Goal: Task Accomplishment & Management: Use online tool/utility

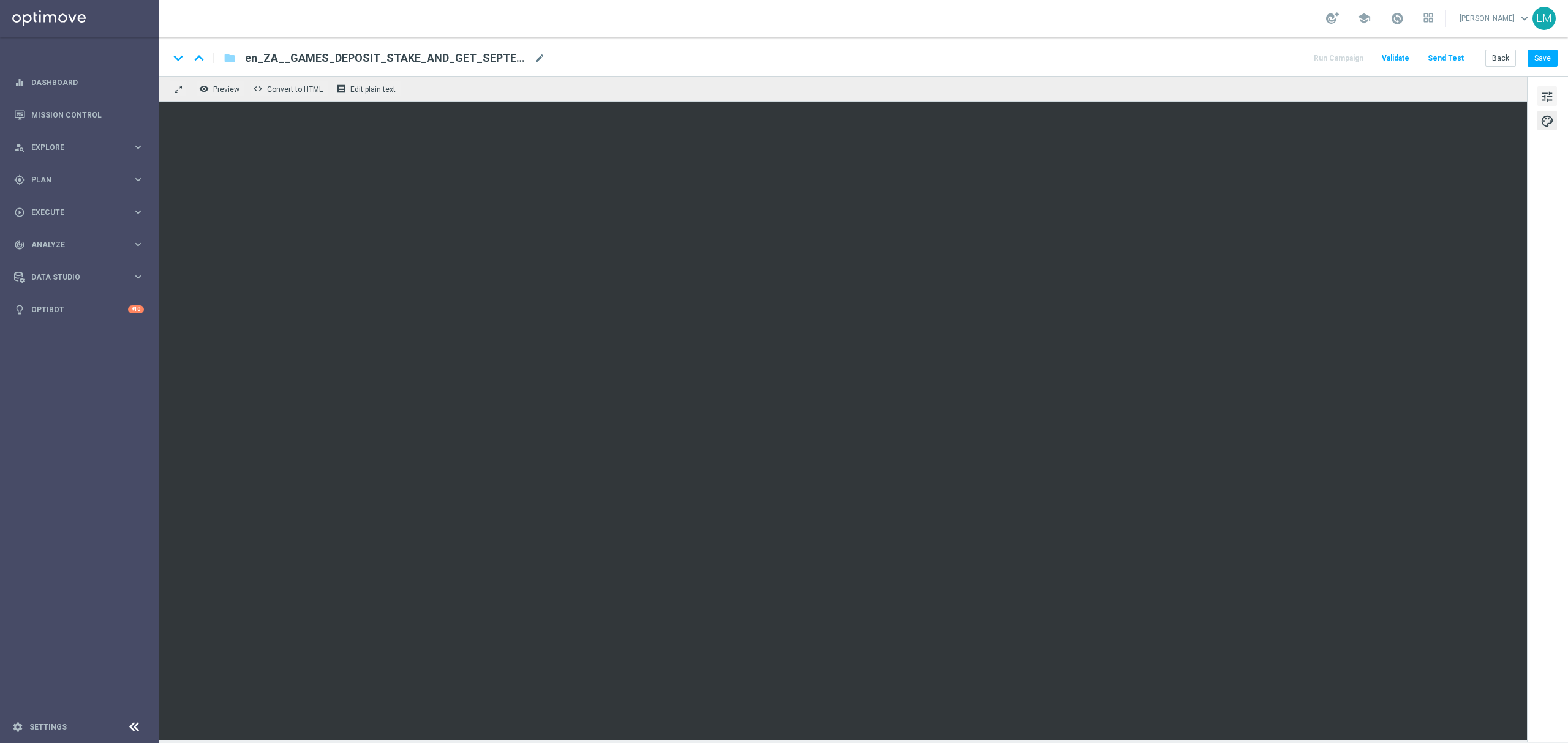
click at [1554, 97] on button "tune" at bounding box center [1546, 96] width 20 height 20
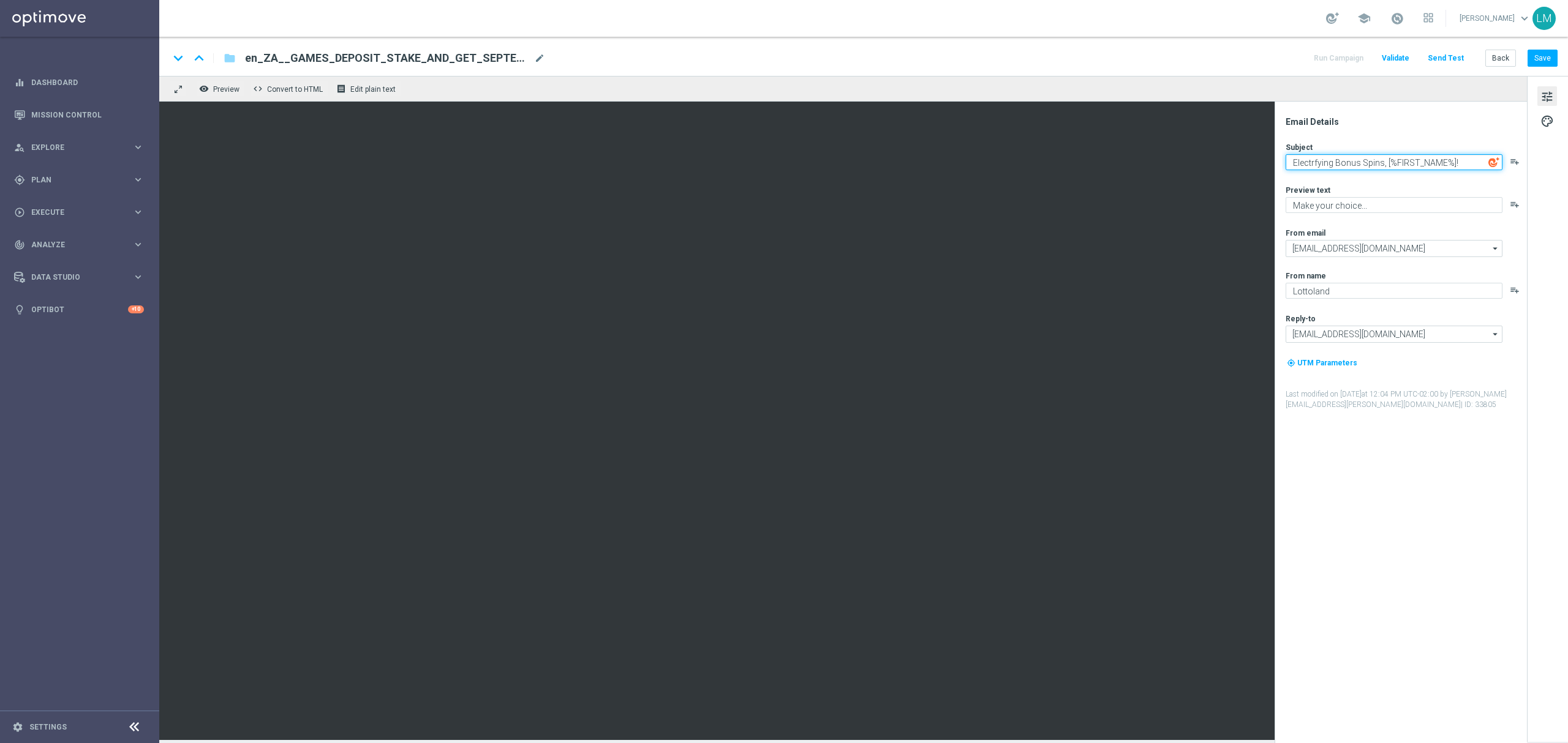
click at [1475, 163] on textarea "Electrfying Bonus Spins, [%FIRST_NAME%]!" at bounding box center [1394, 162] width 217 height 16
paste textarea "⚡"
type textarea "Electrfying Bonus Spins, [%FIRST_NAME%]! ⚡⚡"
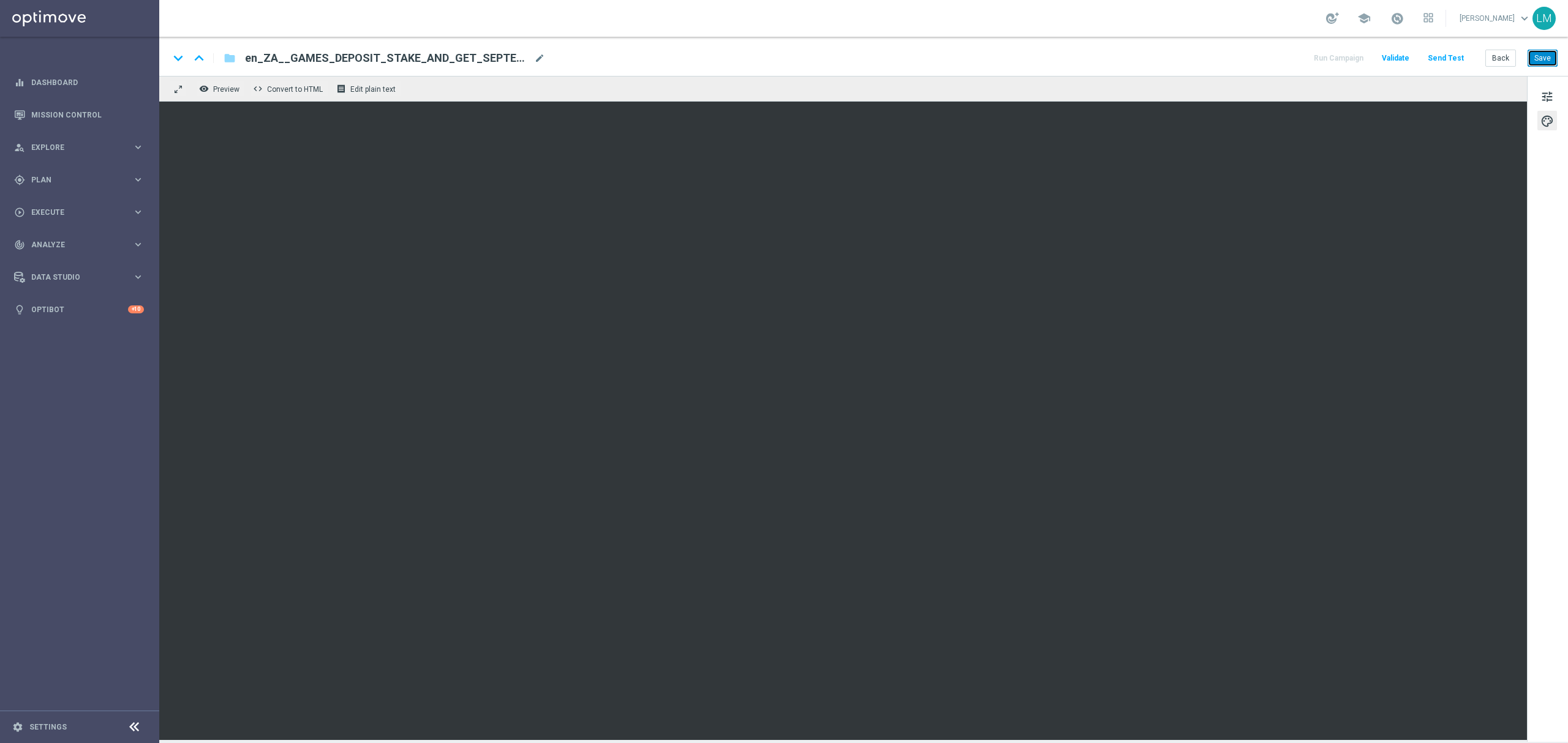
click at [1536, 63] on button "Save" at bounding box center [1543, 58] width 30 height 17
click at [1540, 88] on button "tune" at bounding box center [1546, 96] width 20 height 20
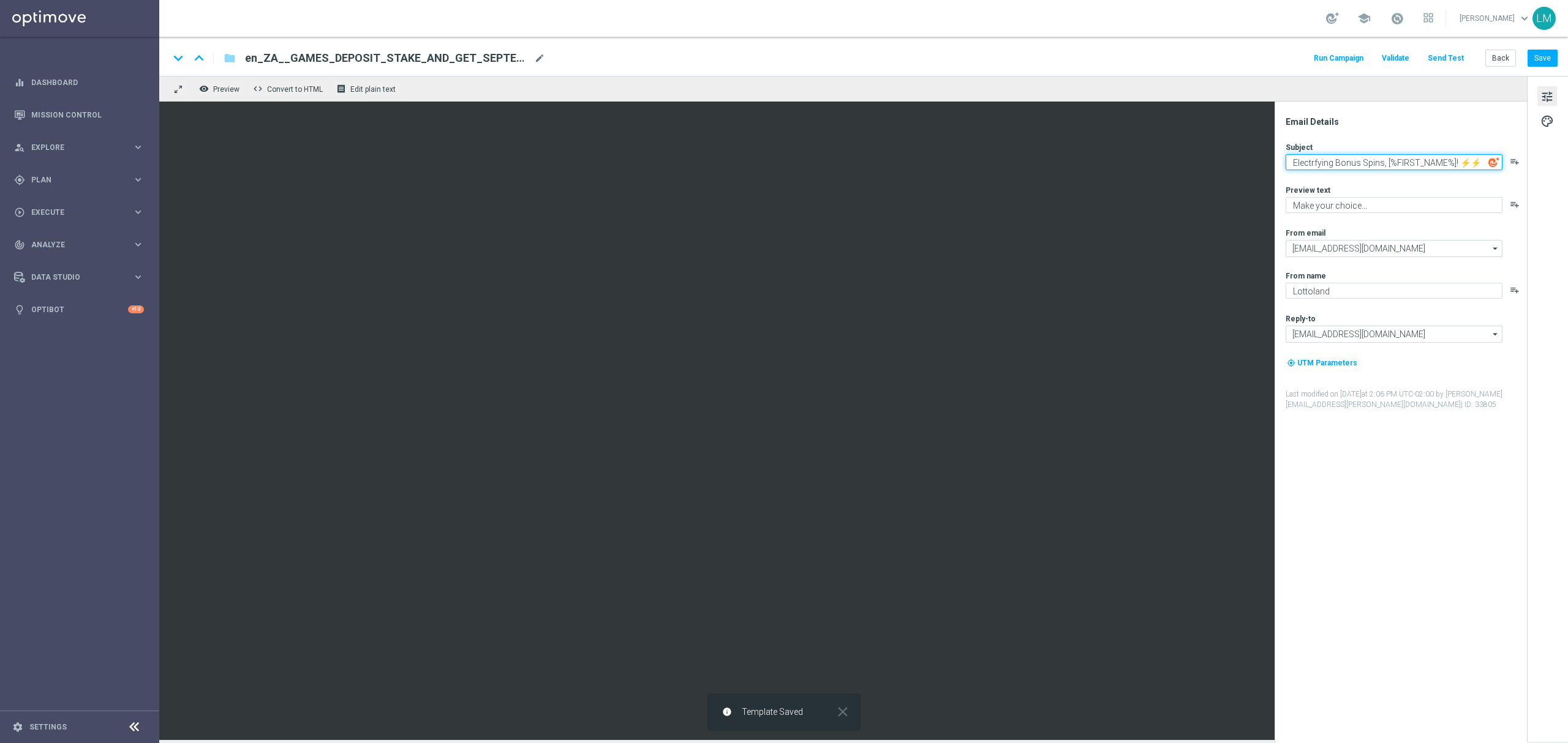
click at [1409, 155] on textarea "Electrfying Bonus Spins, [%FIRST_NAME%]! ⚡⚡" at bounding box center [1394, 162] width 217 height 16
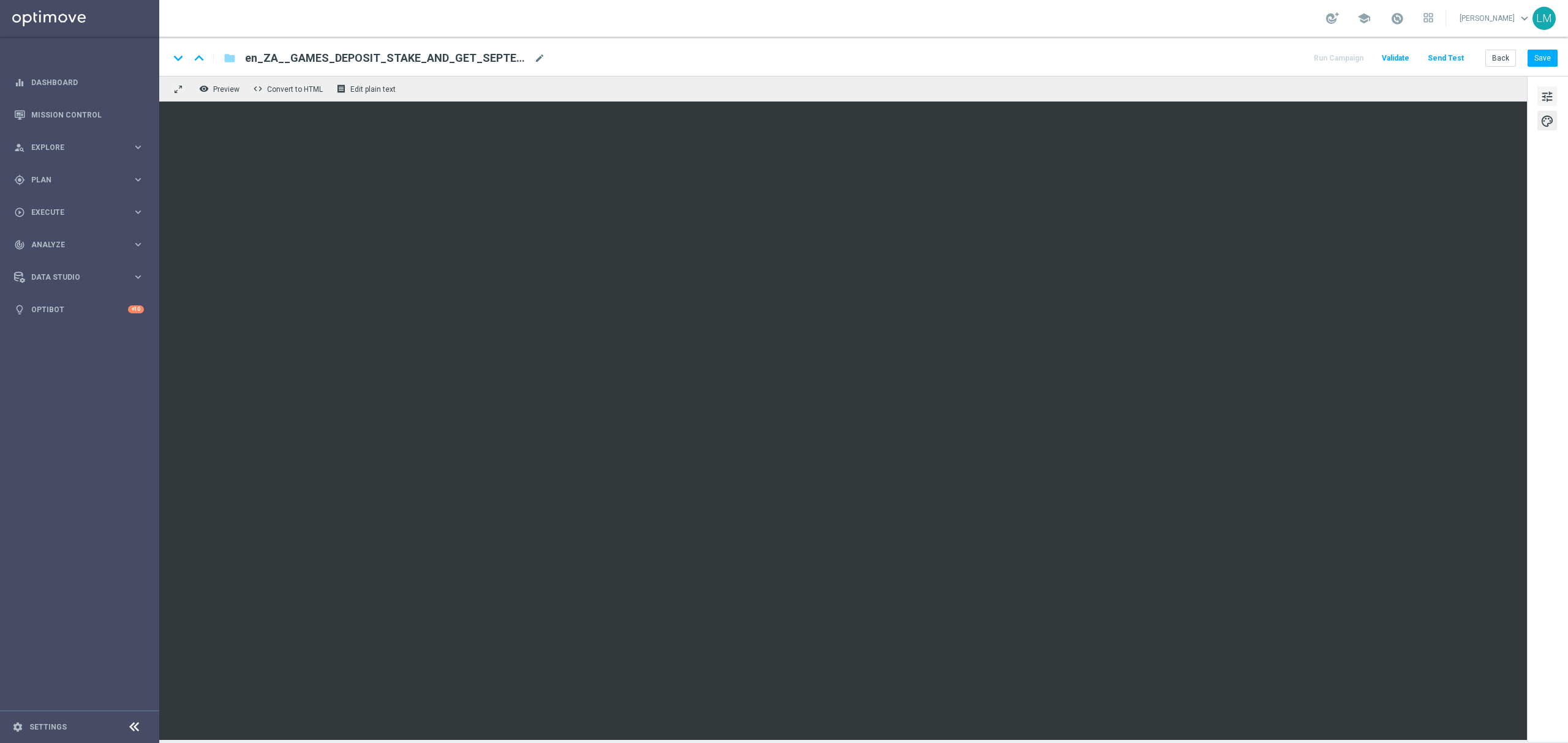
click at [1557, 101] on button "tune" at bounding box center [1546, 96] width 20 height 20
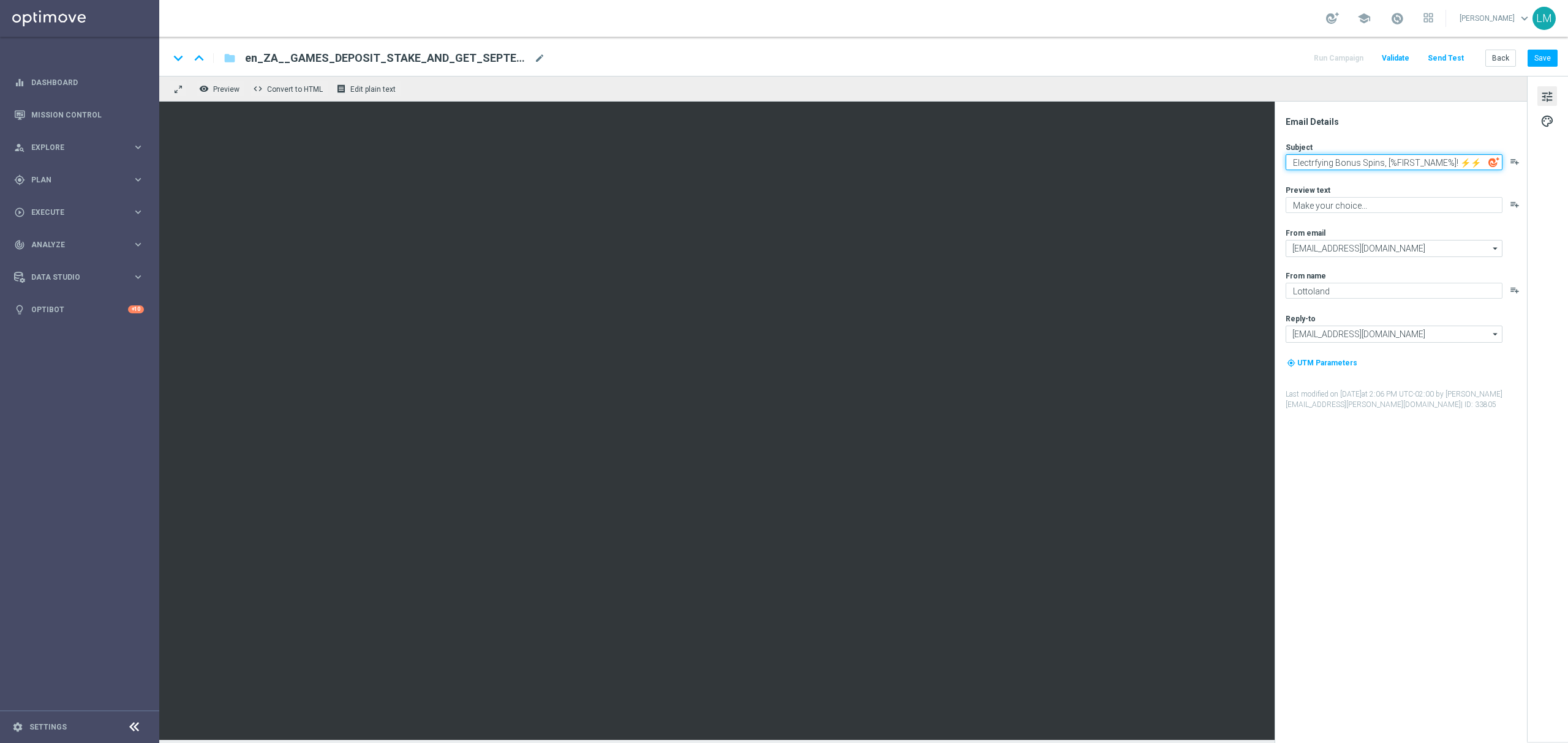
click at [1332, 167] on textarea "Electrfying Bonus Spins, [%FIRST_NAME%]! ⚡⚡" at bounding box center [1394, 162] width 217 height 16
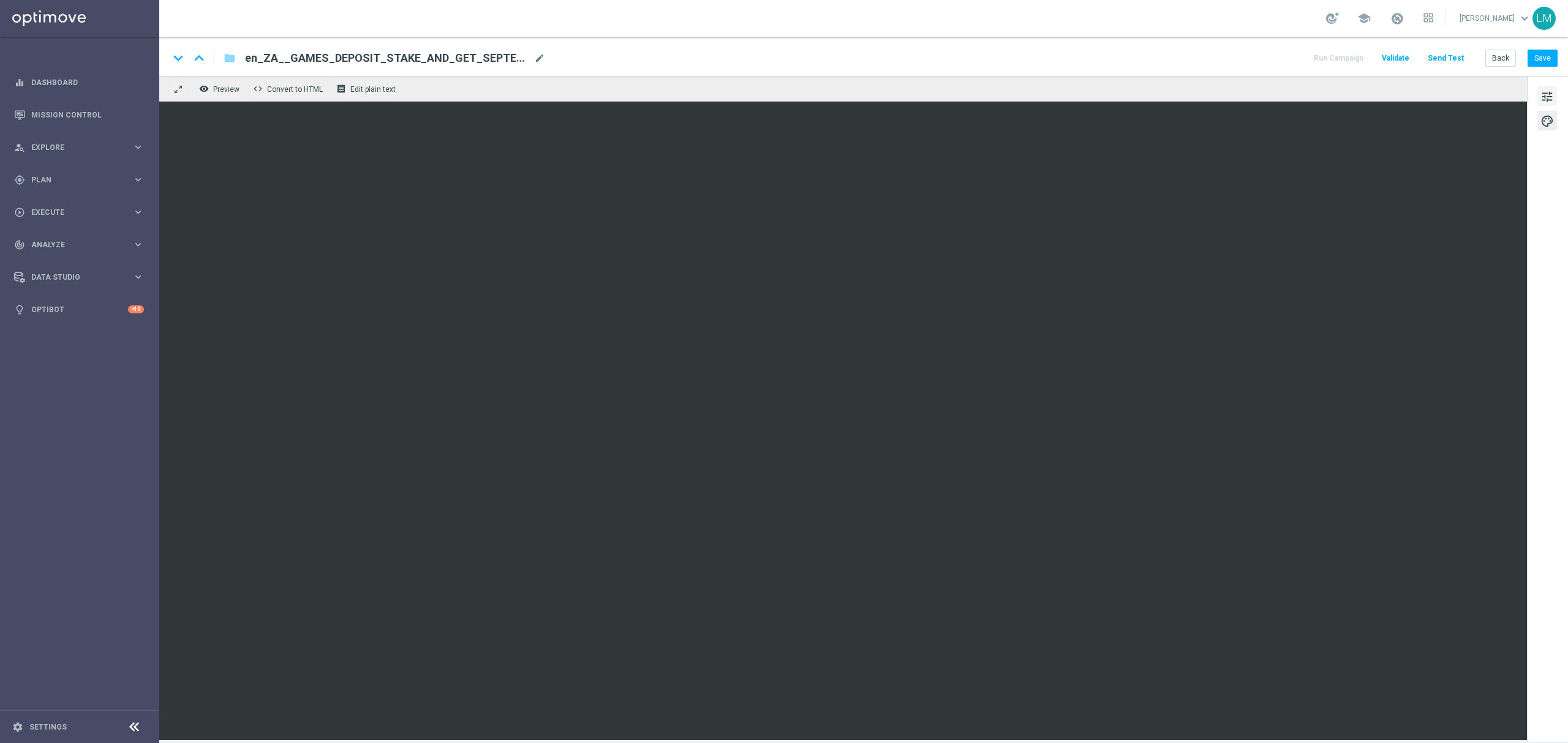
click at [1552, 101] on span "tune" at bounding box center [1546, 97] width 13 height 16
click at [1556, 64] on button "Save" at bounding box center [1543, 58] width 30 height 17
click at [1449, 60] on button "Send Test" at bounding box center [1445, 59] width 39 height 17
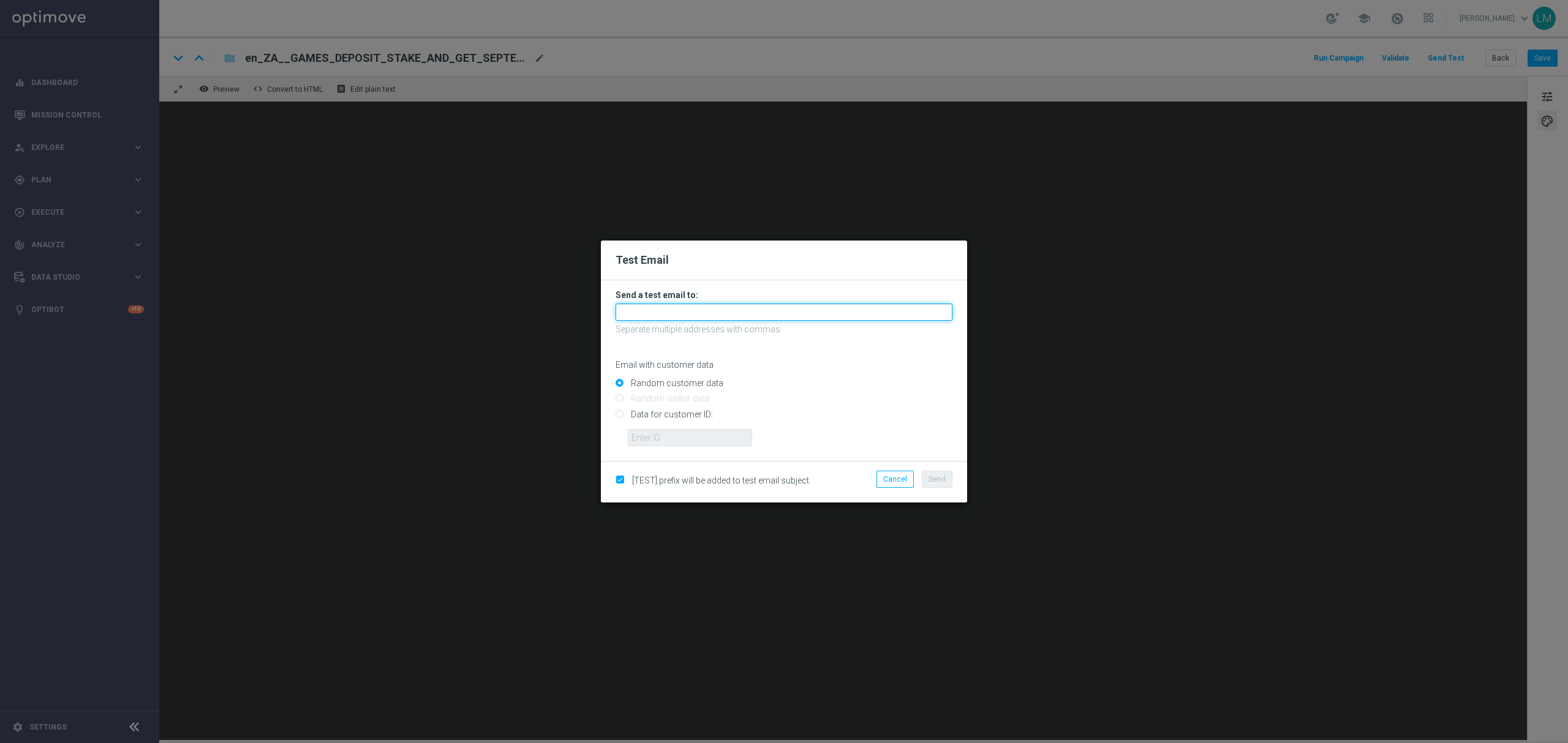
click at [702, 314] on input "text" at bounding box center [784, 312] width 336 height 17
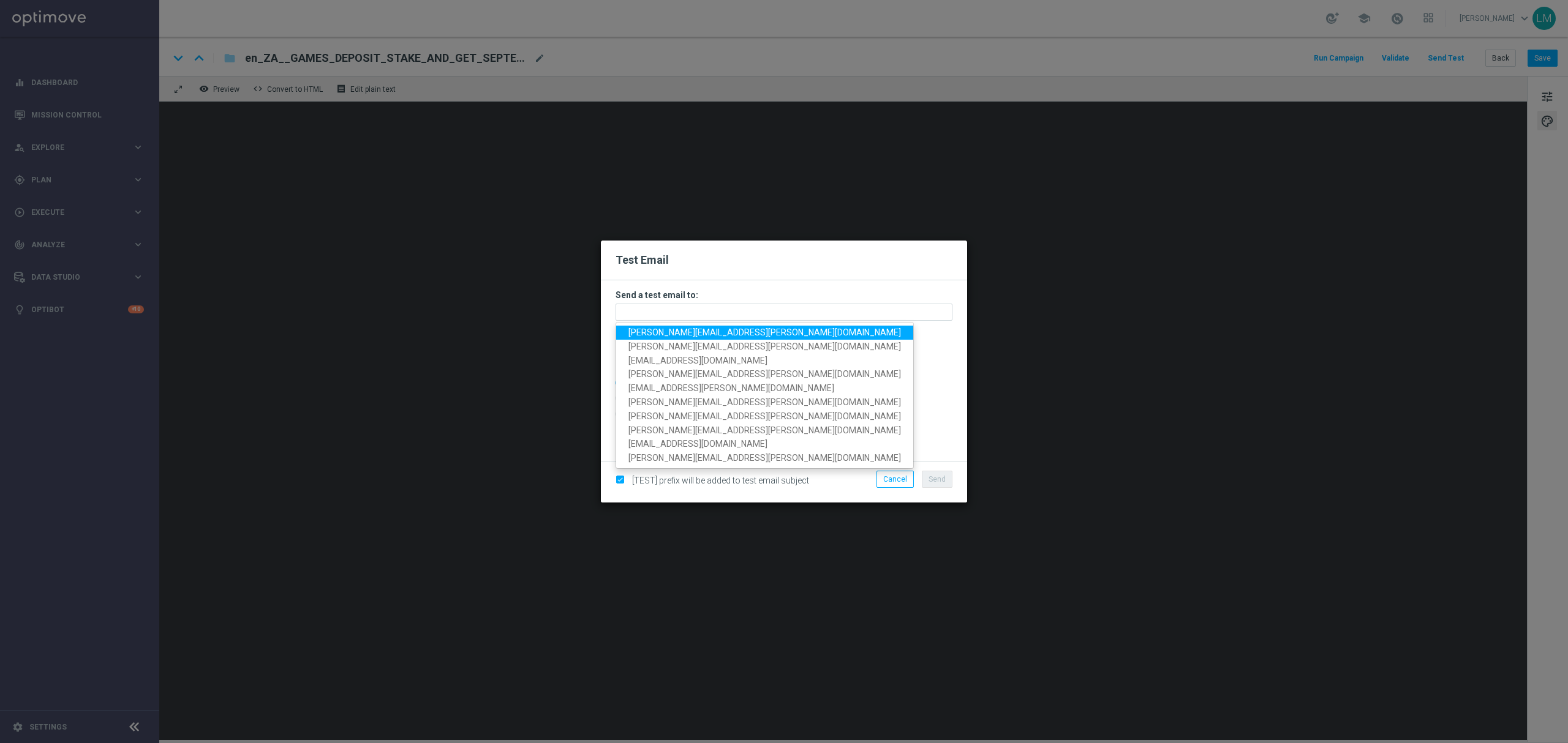
click at [687, 331] on span "leslie.martinez@lottoland.com" at bounding box center [764, 333] width 273 height 9
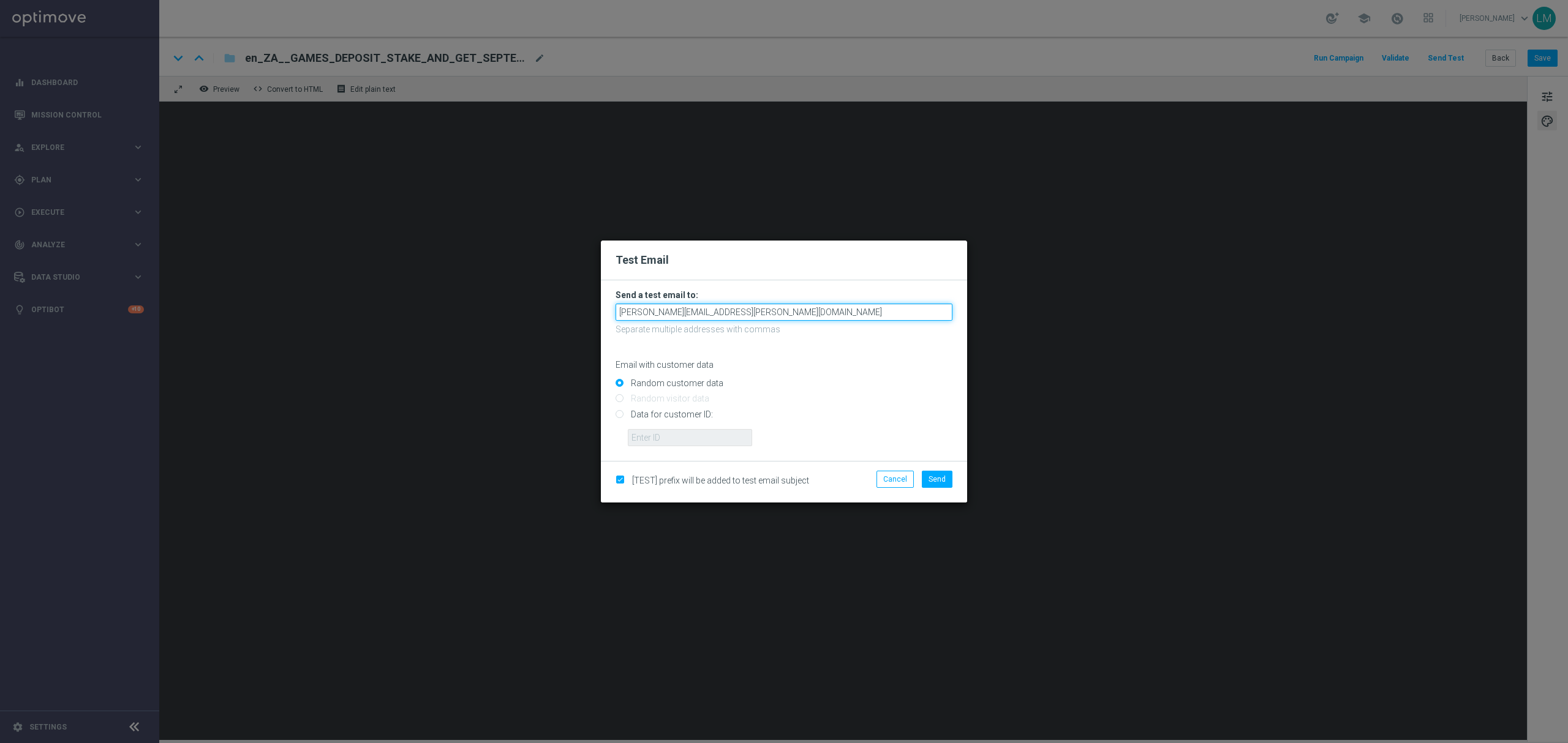
click at [751, 305] on input "leslie.martinez@lottoland.com" at bounding box center [784, 312] width 336 height 17
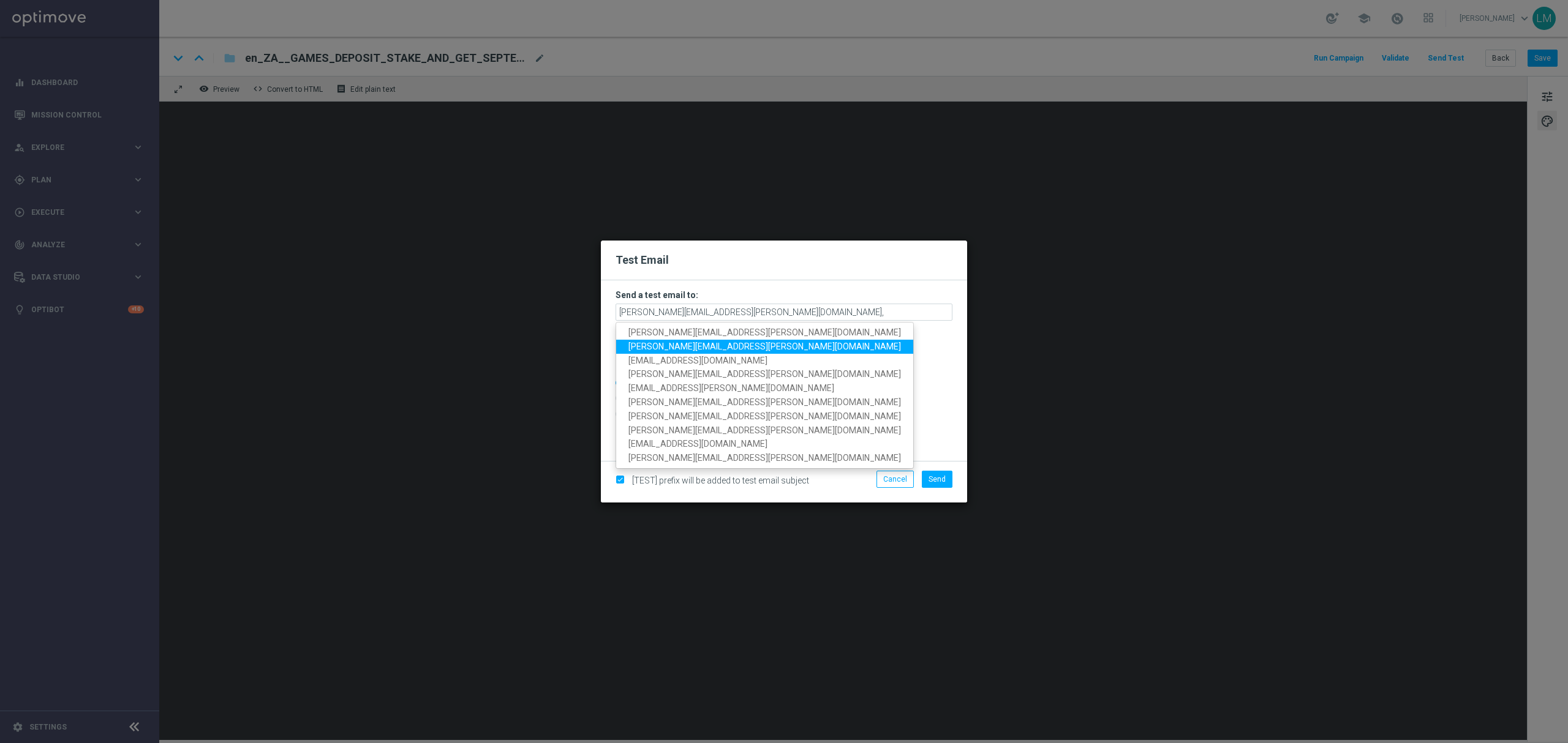
click at [694, 348] on span "ricky.hubbard@lottoland.com" at bounding box center [764, 347] width 273 height 9
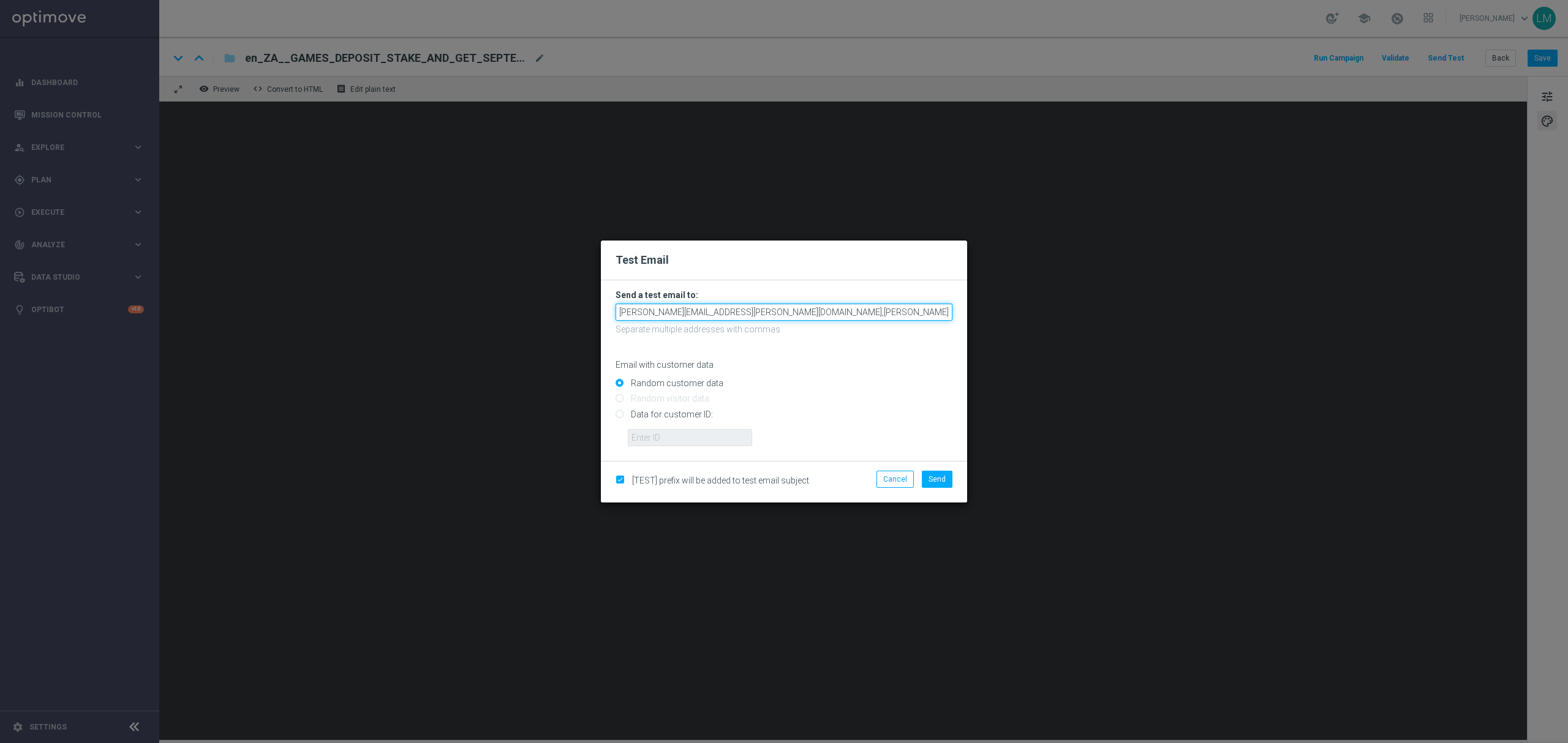
click at [854, 308] on input "leslie.martinez@lottoland.com,ricky.hubbard@lottoland.com" at bounding box center [784, 312] width 336 height 17
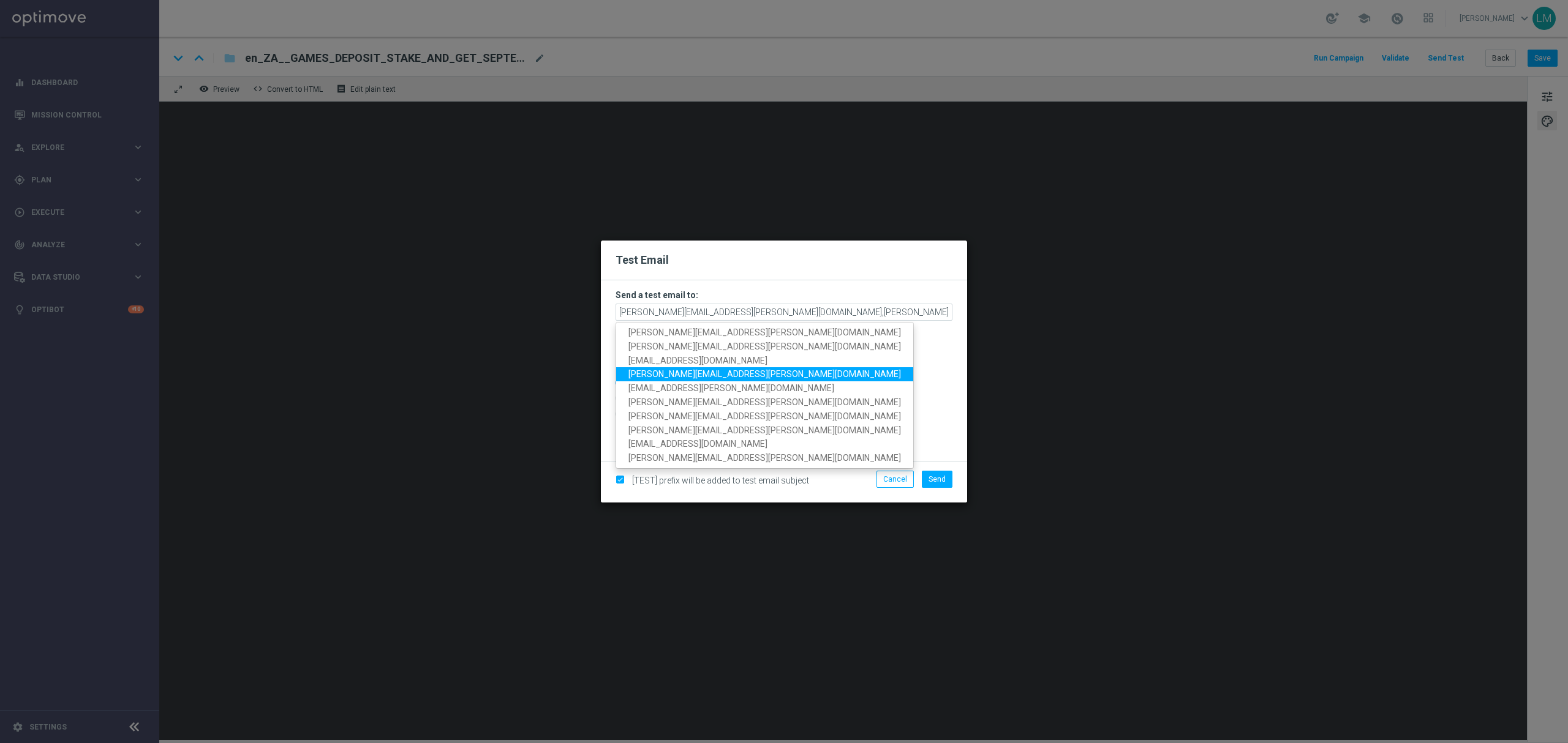
click at [660, 373] on span "millie.purcell@lottoland.com" at bounding box center [764, 374] width 273 height 9
type input "leslie.martinez@lottoland.com,ricky.hubbard@lottoland.com,millie.purcell@lottol…"
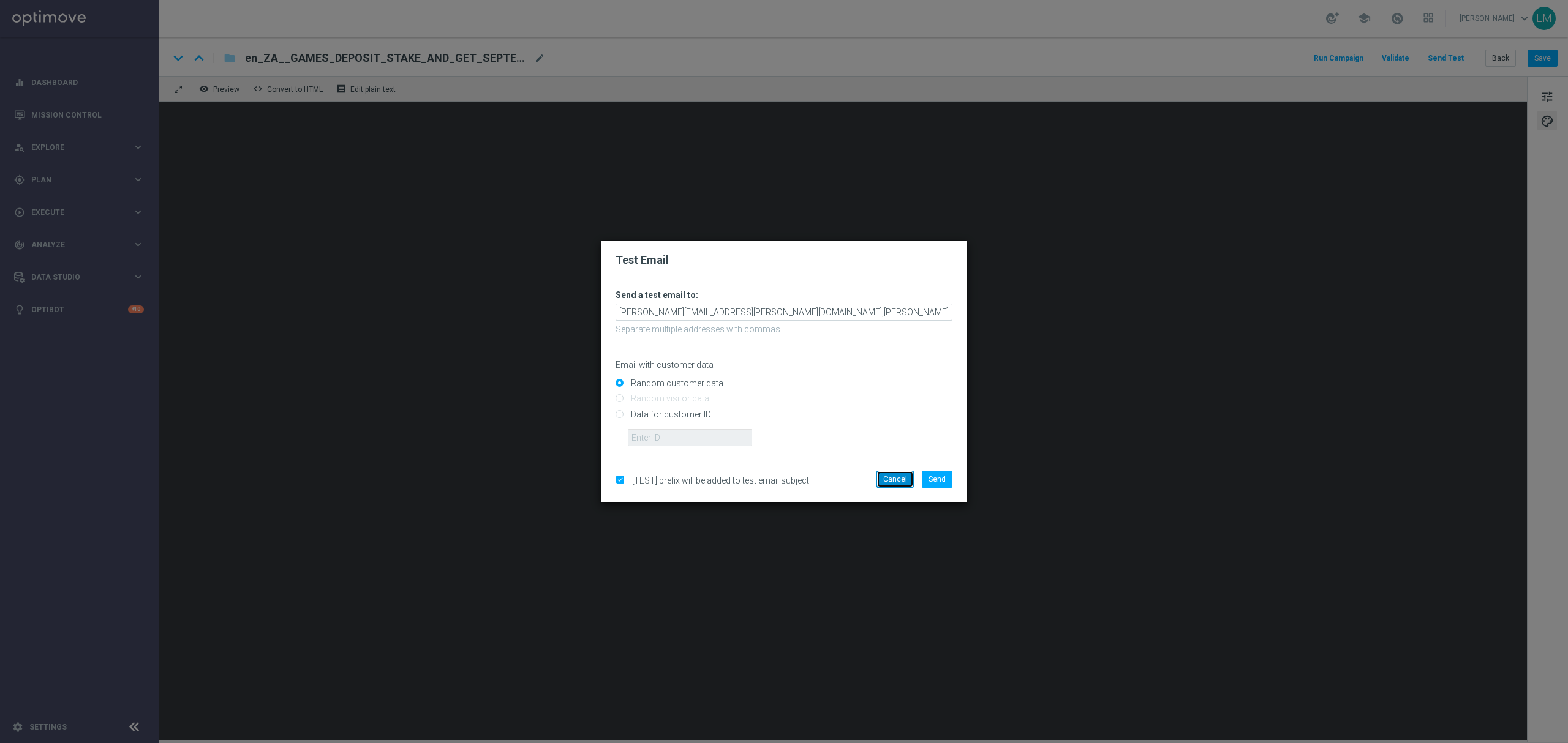
click at [890, 472] on button "Cancel" at bounding box center [895, 479] width 37 height 17
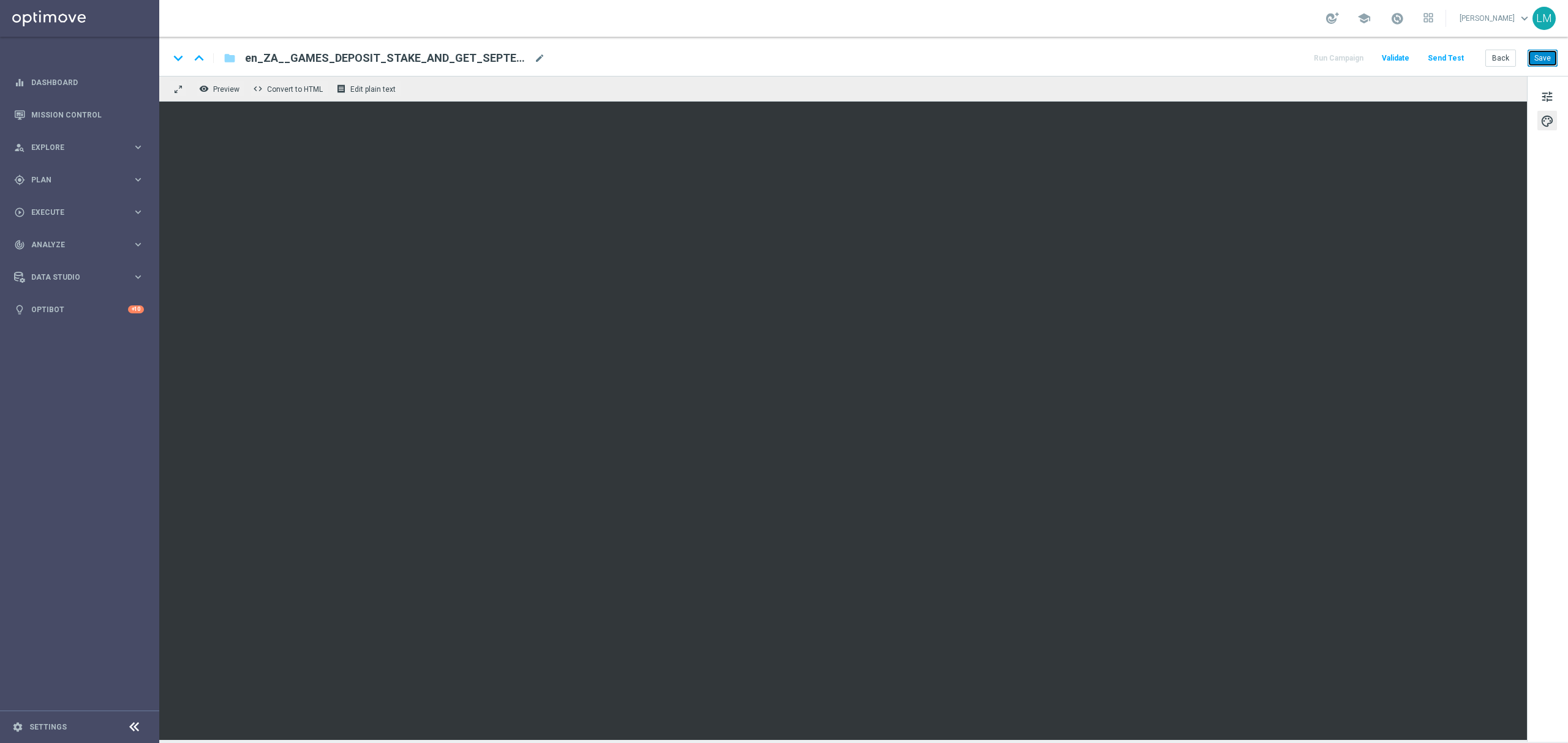
click at [1540, 54] on button "Save" at bounding box center [1543, 58] width 30 height 17
click at [1434, 59] on button "Send Test" at bounding box center [1445, 59] width 39 height 17
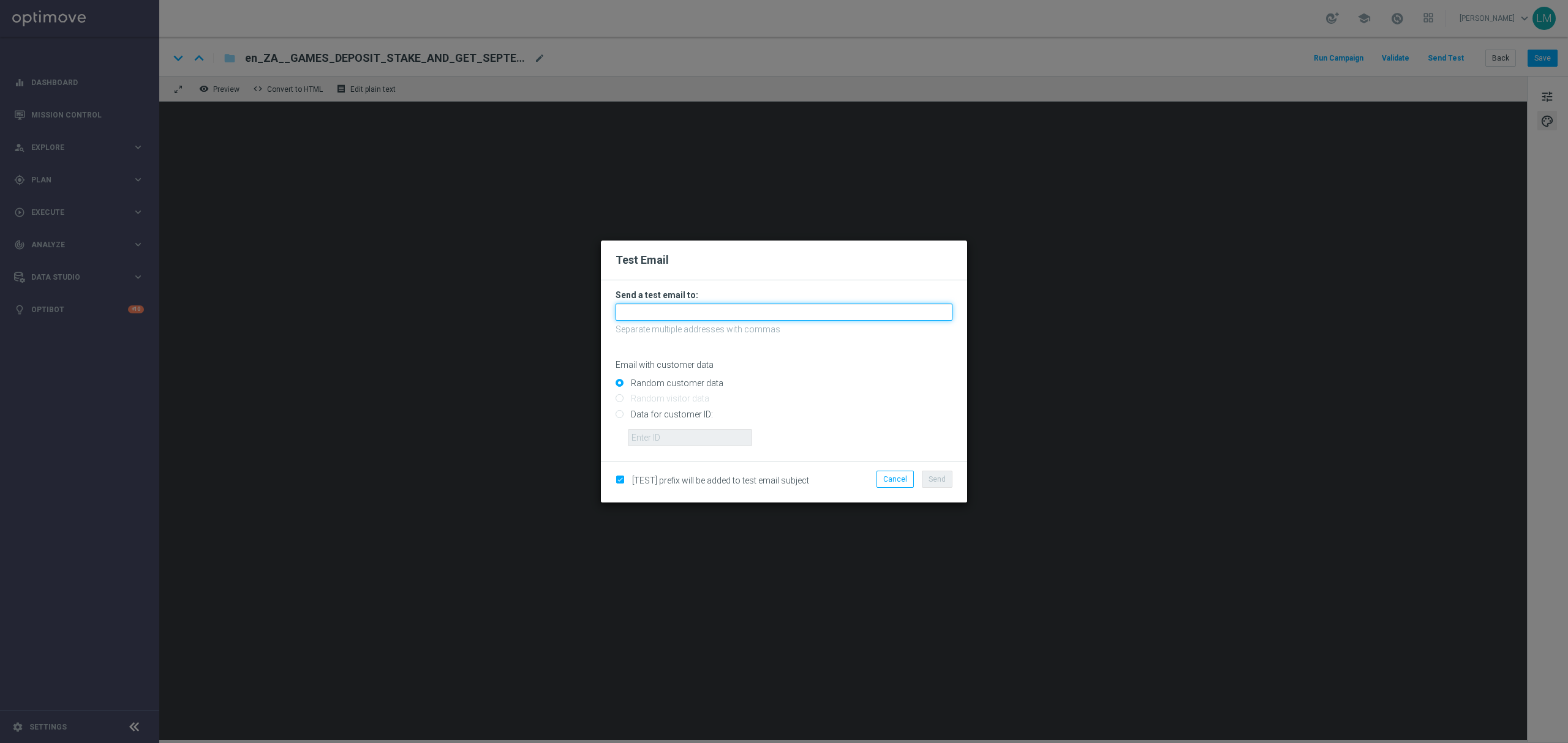
click at [620, 314] on input "text" at bounding box center [784, 312] width 336 height 17
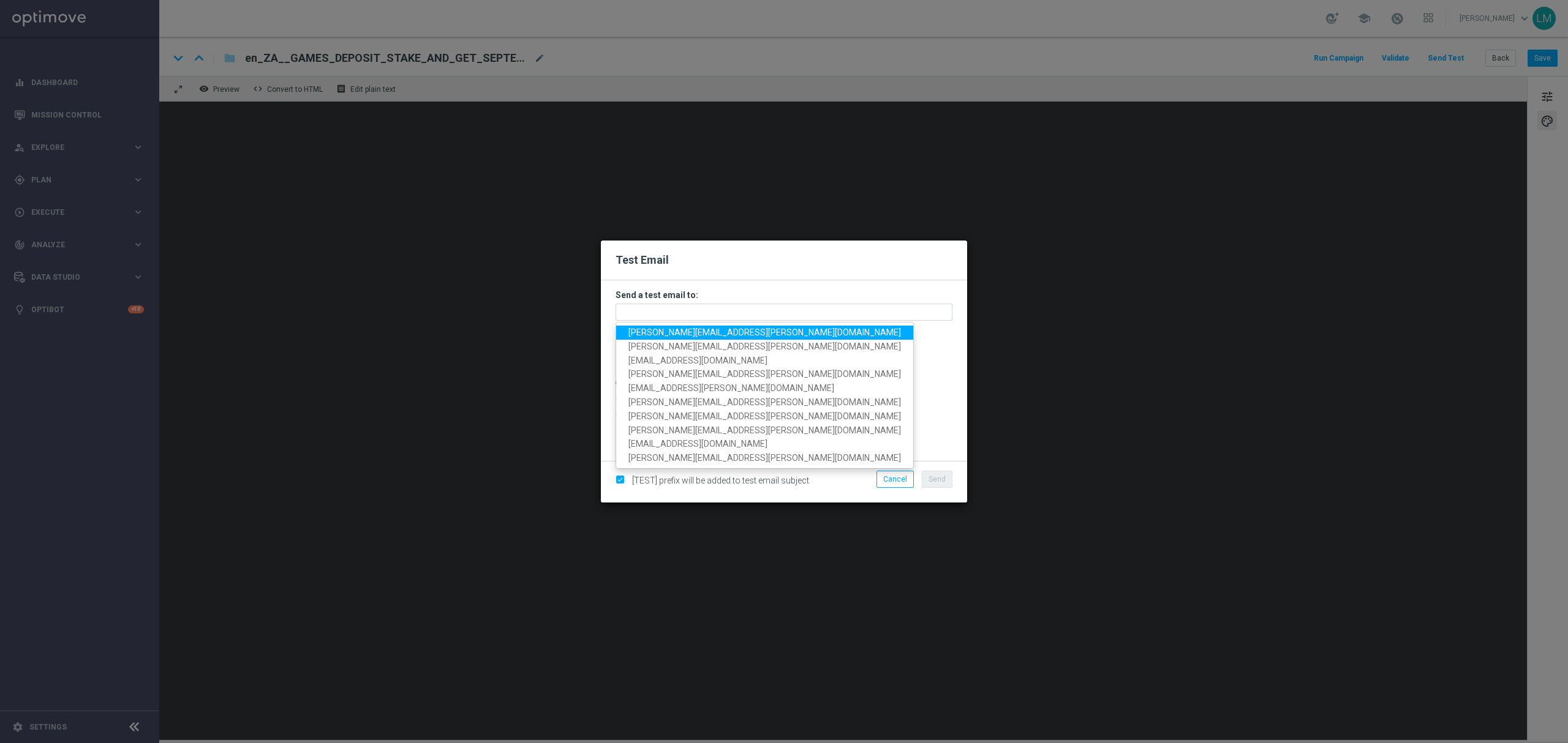
click at [648, 330] on span "leslie.martinez@lottoland.com" at bounding box center [764, 333] width 273 height 9
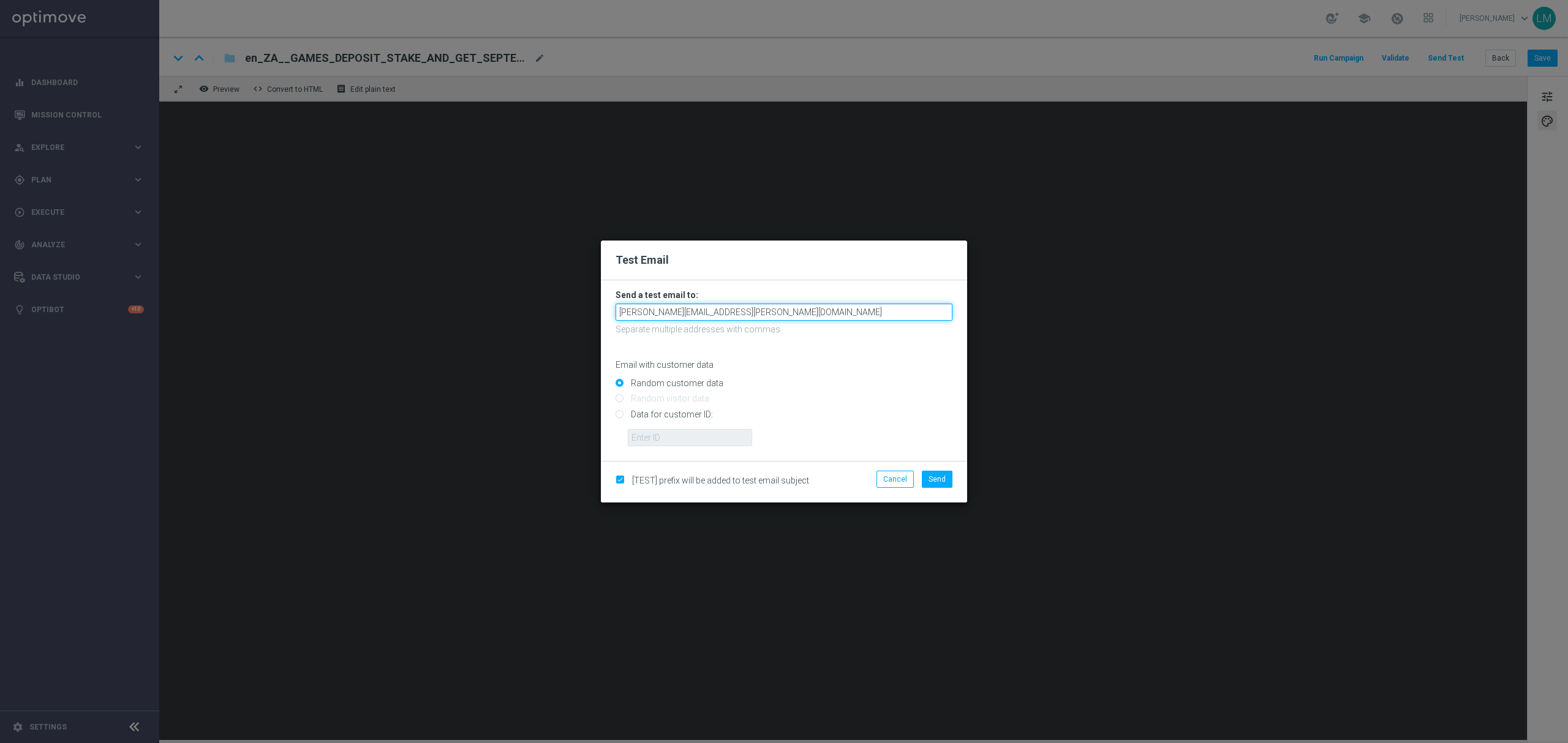
click at [762, 311] on input "leslie.martinez@lottoland.com" at bounding box center [784, 312] width 336 height 17
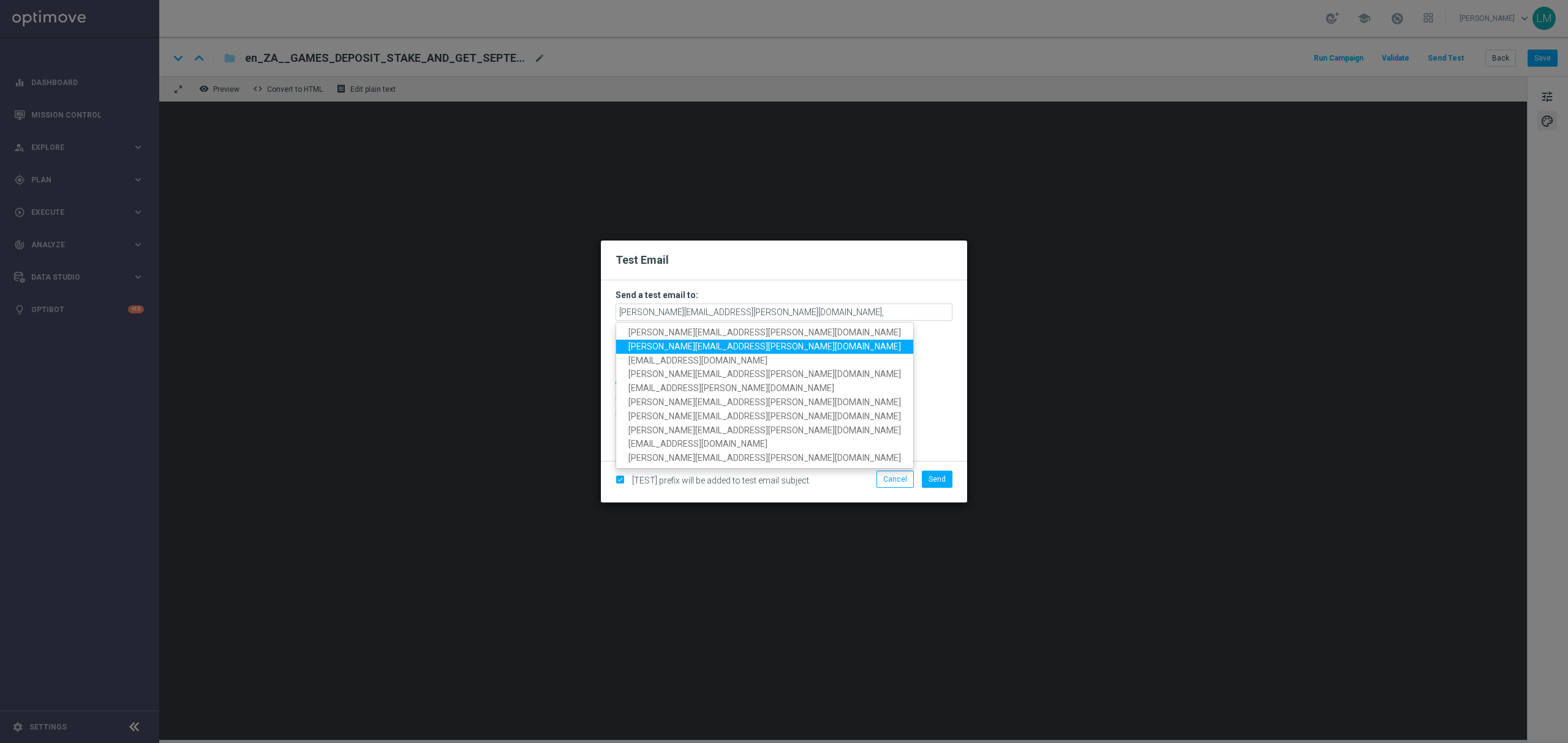
click at [681, 347] on span "ricky.hubbard@lottoland.com" at bounding box center [764, 347] width 273 height 9
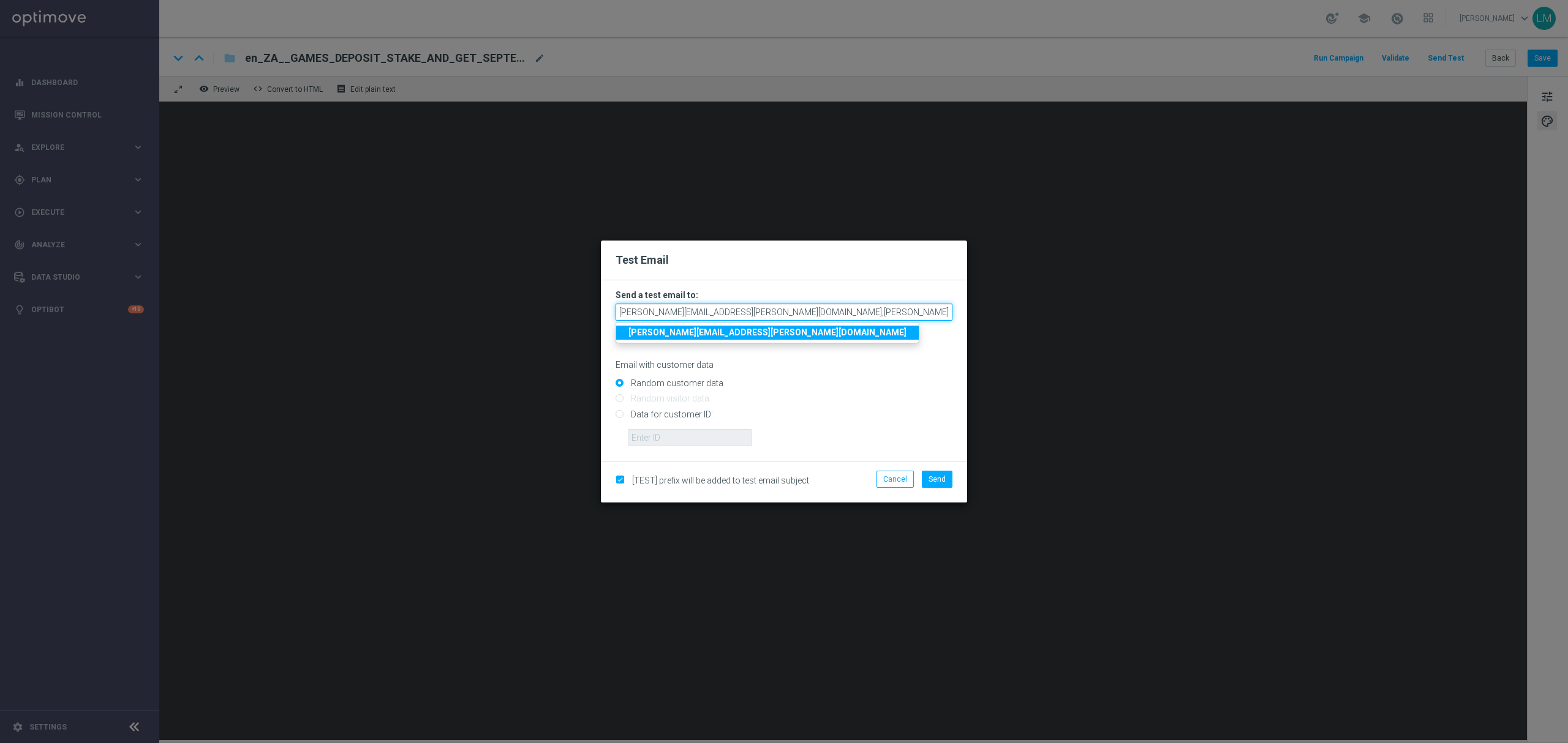
click at [859, 311] on input "leslie.martinez@lottoland.com,ricky.hubbard@lottoland.com" at bounding box center [784, 312] width 336 height 17
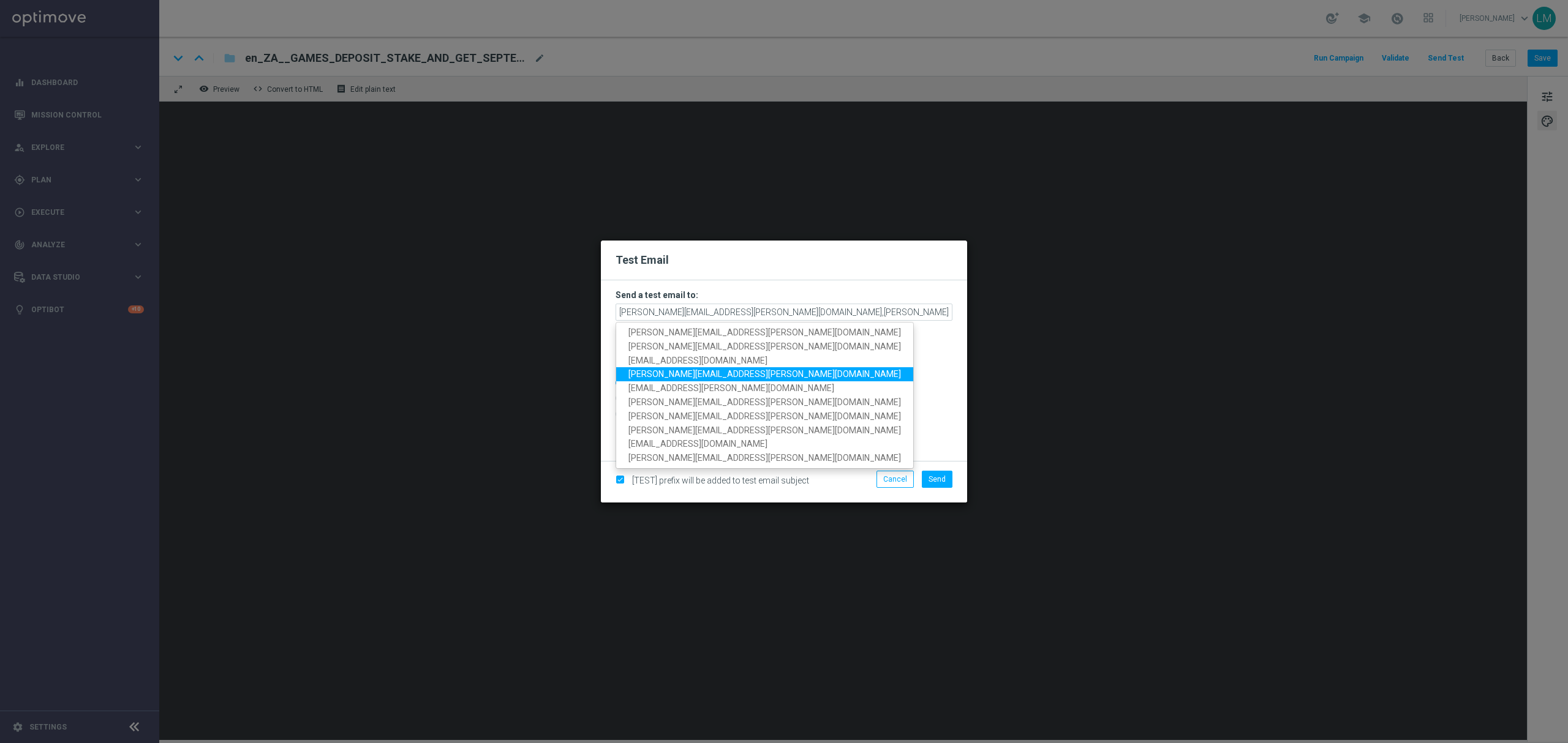
click at [706, 369] on span "millie.purcell@lottoland.com" at bounding box center [764, 374] width 273 height 9
type input "leslie.martinez@lottoland.com,ricky.hubbard@lottoland.com,millie.purcell@lottol…"
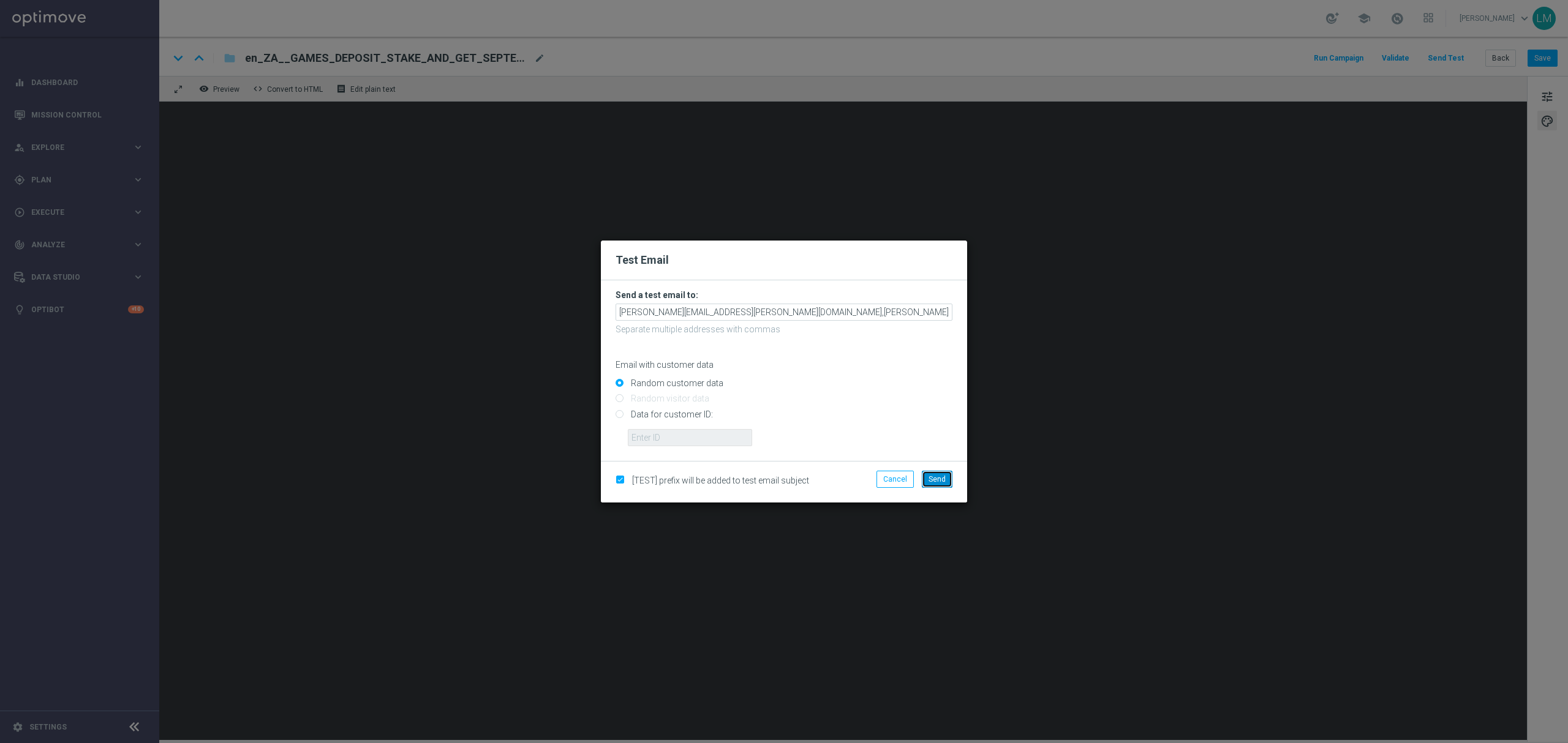
click at [939, 479] on span "Send" at bounding box center [937, 479] width 17 height 8
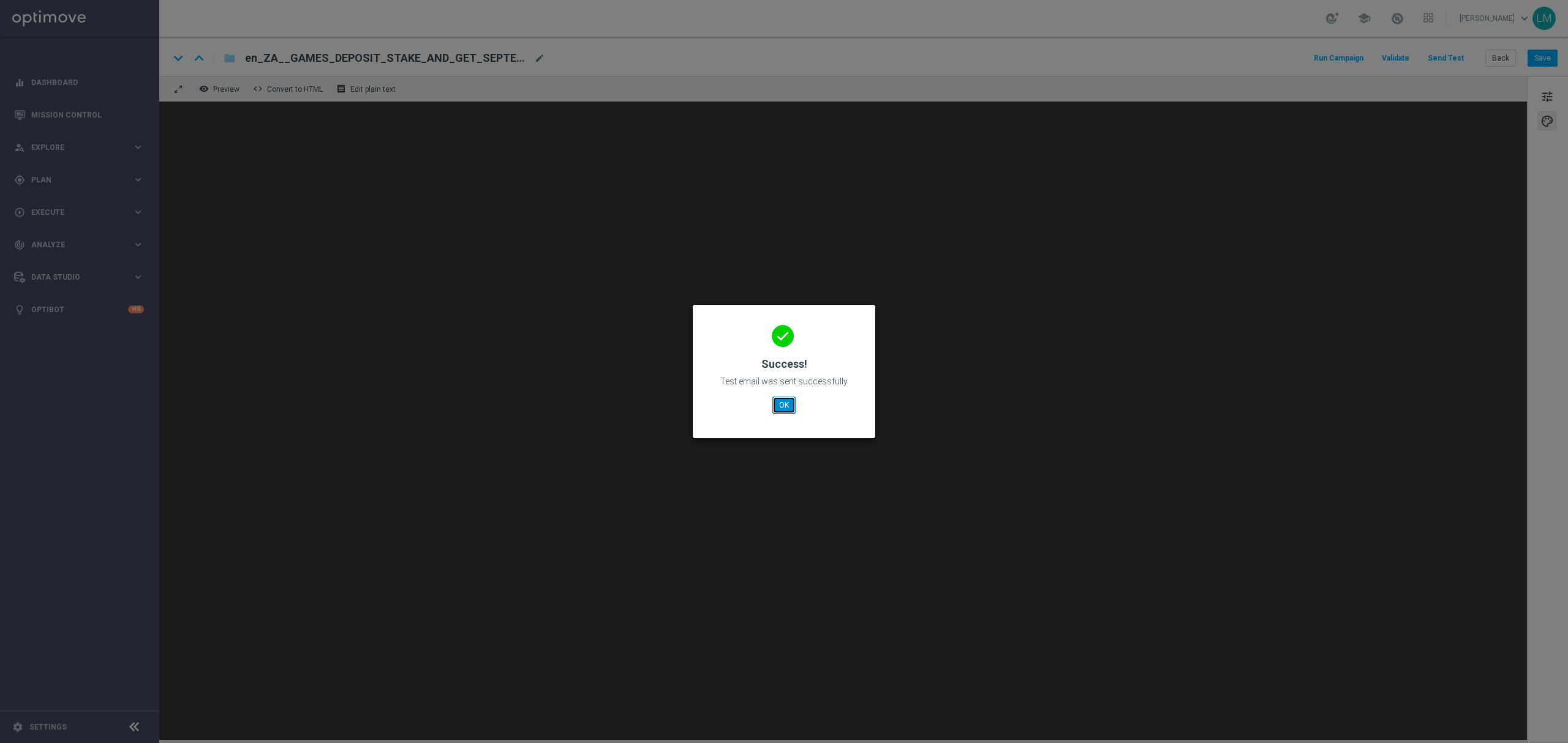
click at [786, 408] on button "OK" at bounding box center [784, 405] width 23 height 17
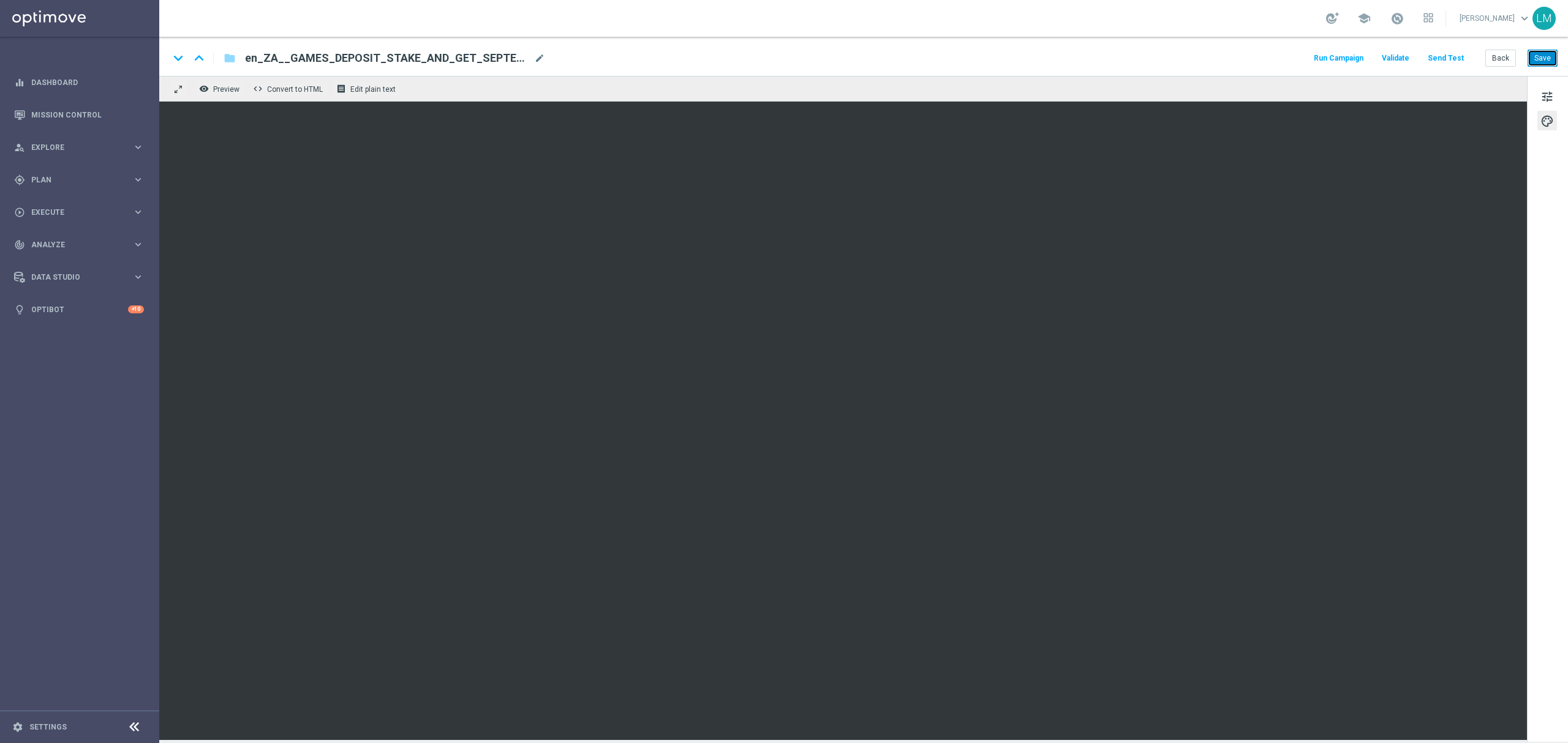
click at [1545, 59] on button "Save" at bounding box center [1543, 58] width 30 height 17
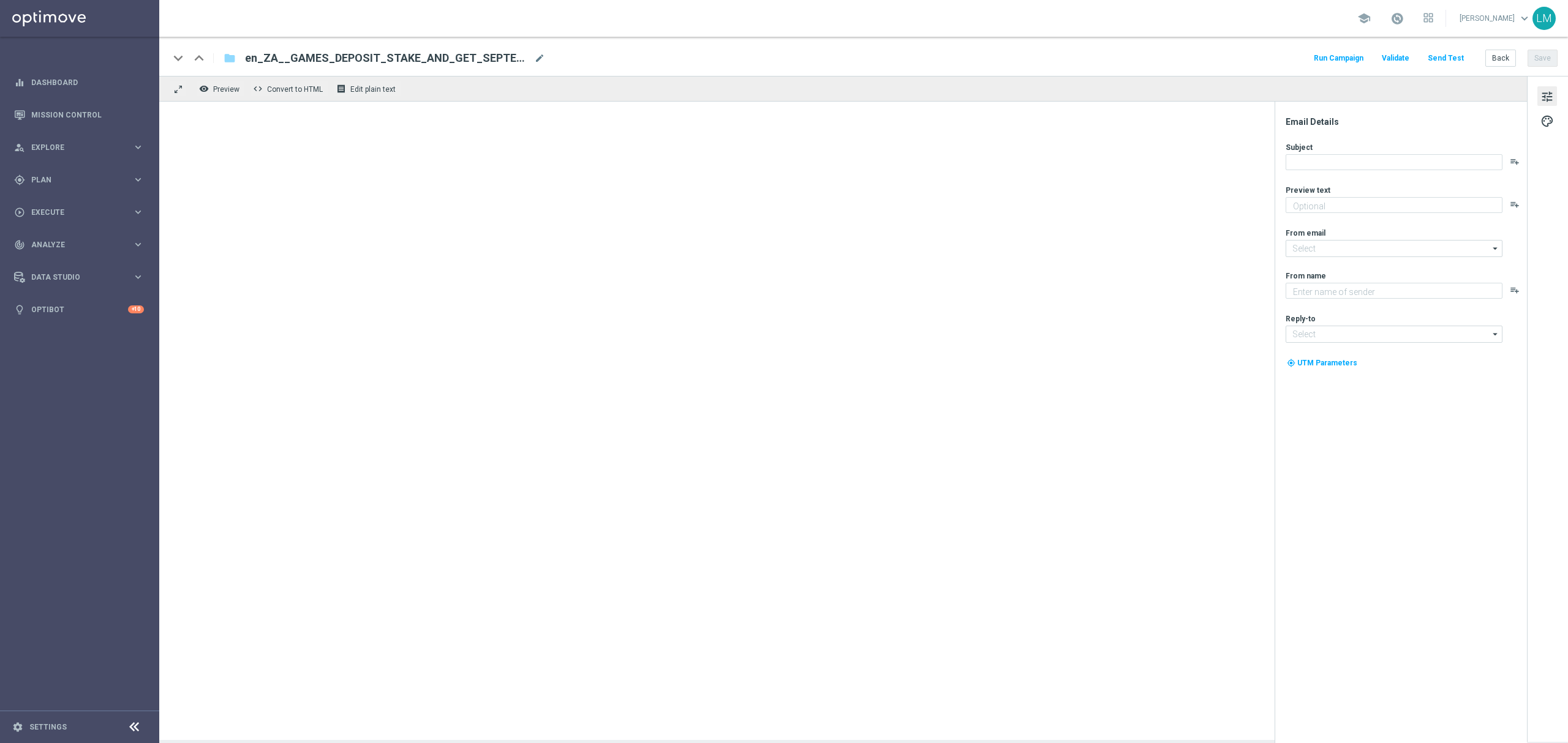
type textarea "Make your choice..."
type textarea "Lottoland"
type input "[EMAIL_ADDRESS][DOMAIN_NAME]"
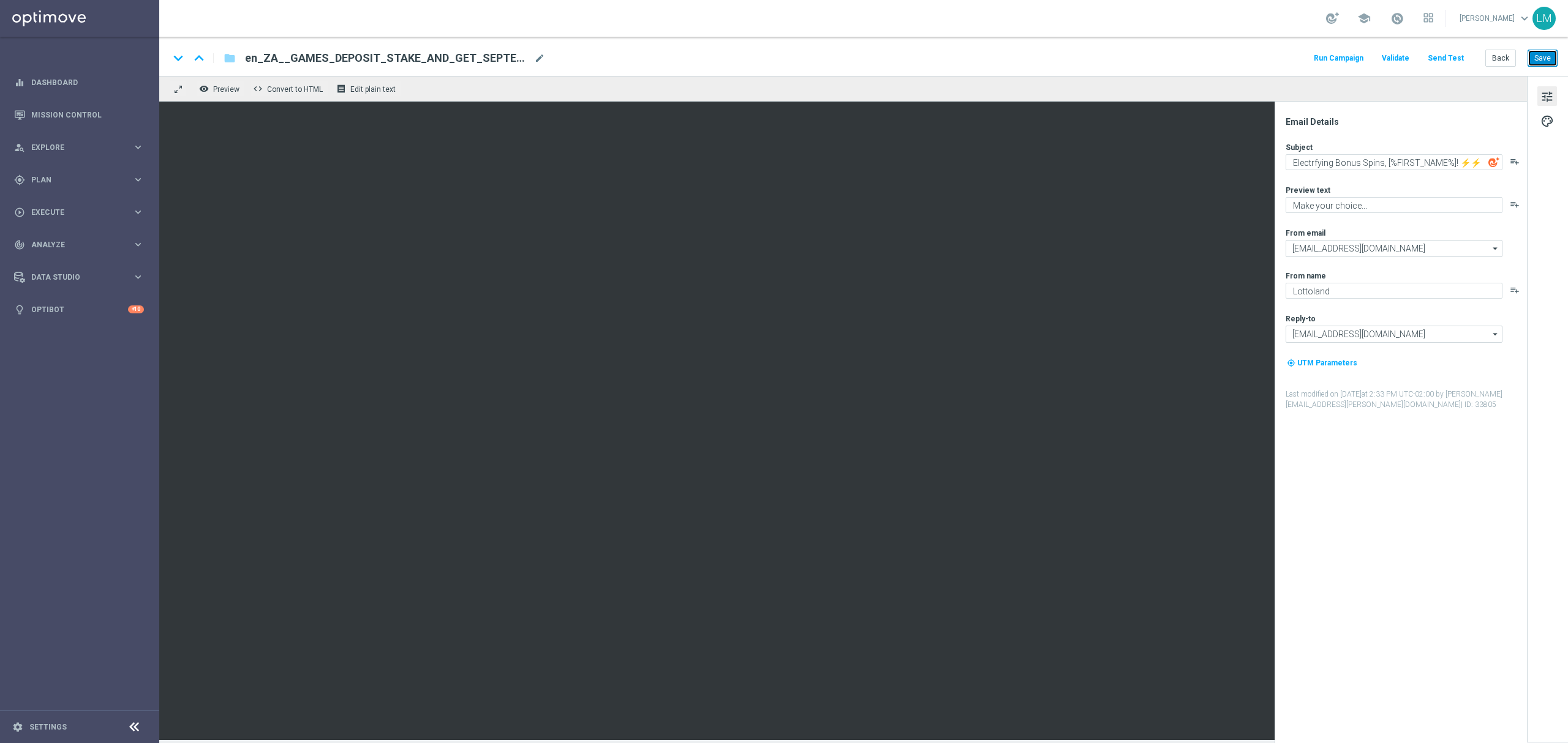
click at [1545, 59] on button "Save" at bounding box center [1543, 58] width 30 height 17
click at [1504, 62] on button "Back" at bounding box center [1501, 58] width 31 height 17
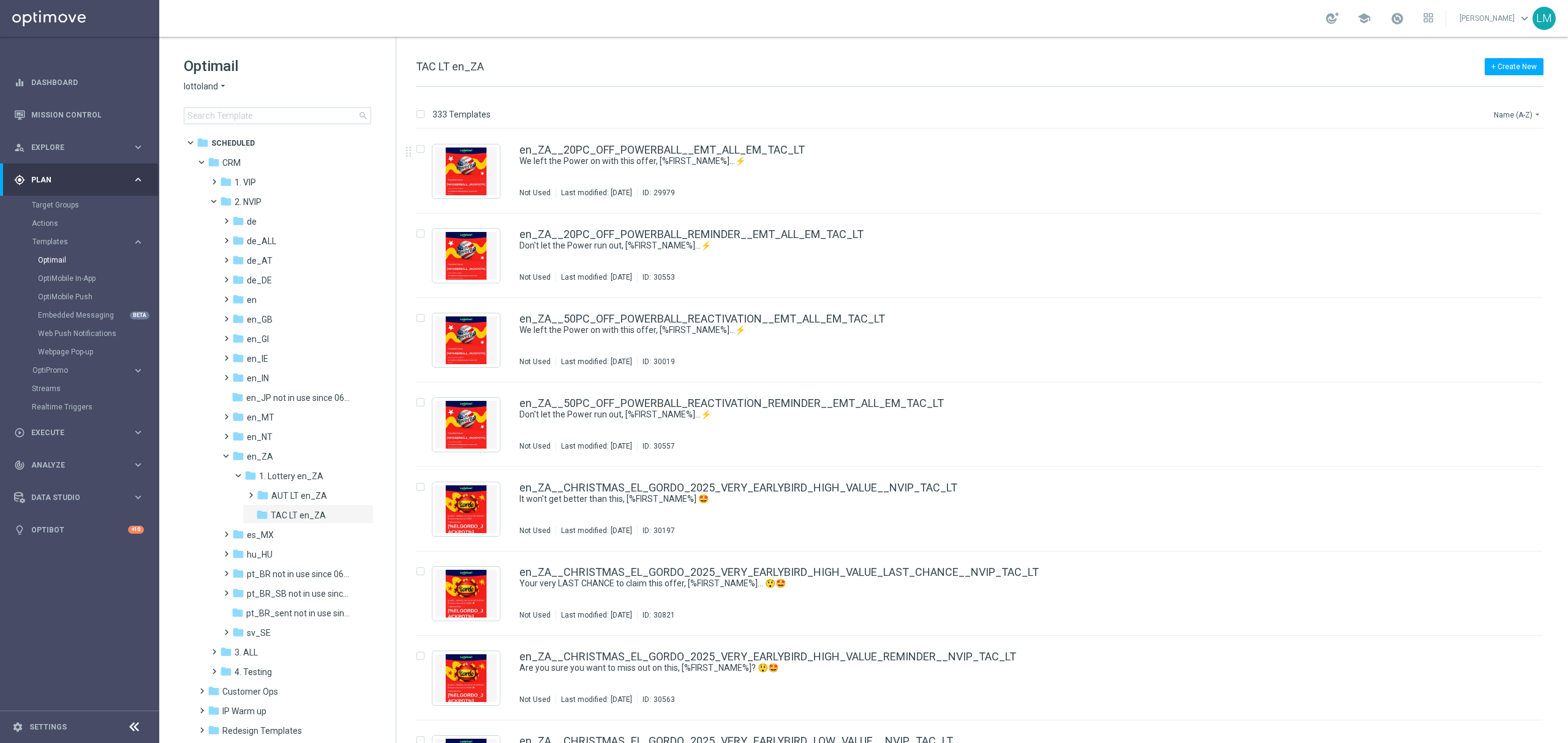
click at [1521, 119] on button "Name (A-Z) arrow_drop_down" at bounding box center [1517, 114] width 51 height 15
click at [1520, 167] on span "Date Modified (Newest)" at bounding box center [1496, 169] width 82 height 8
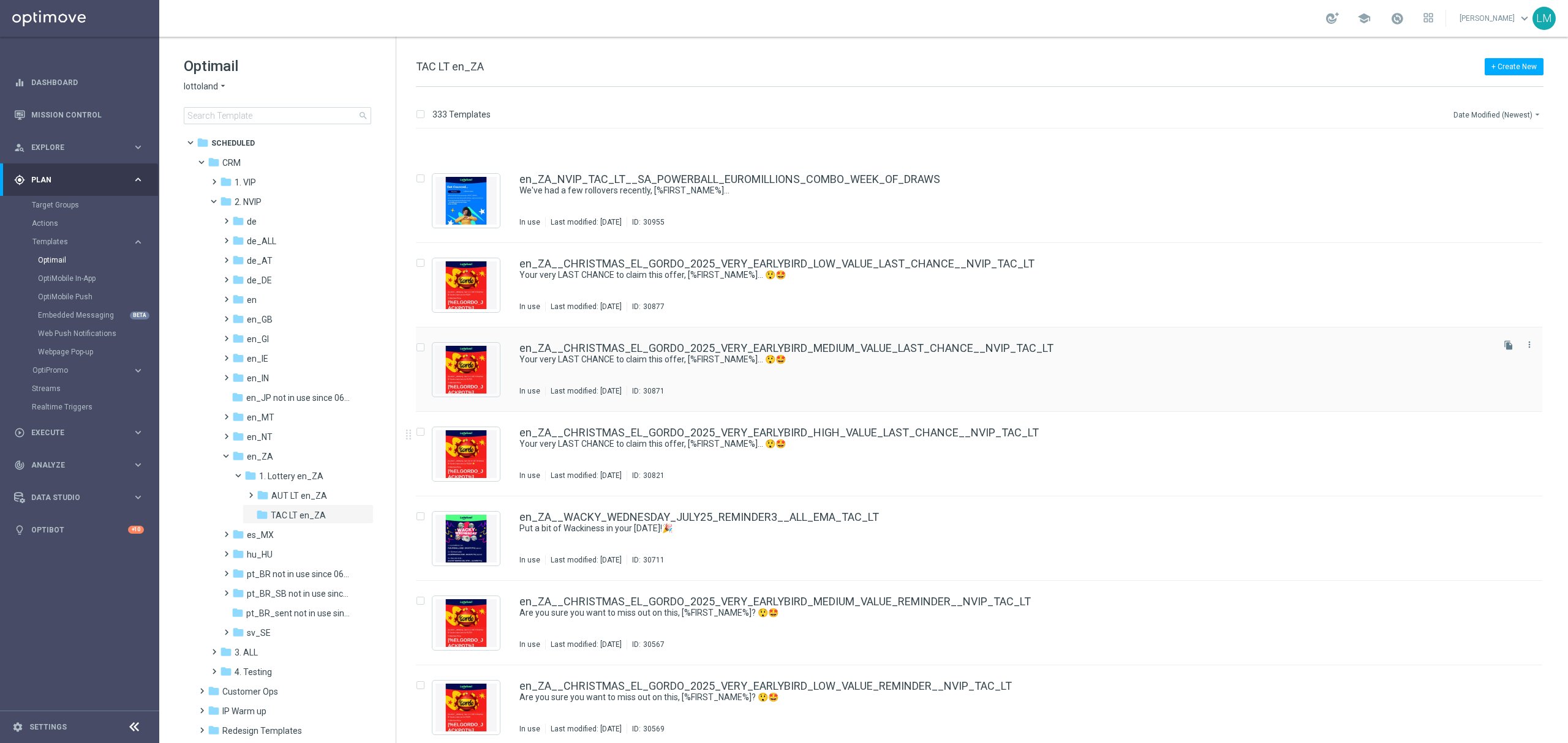
scroll to position [2139, 0]
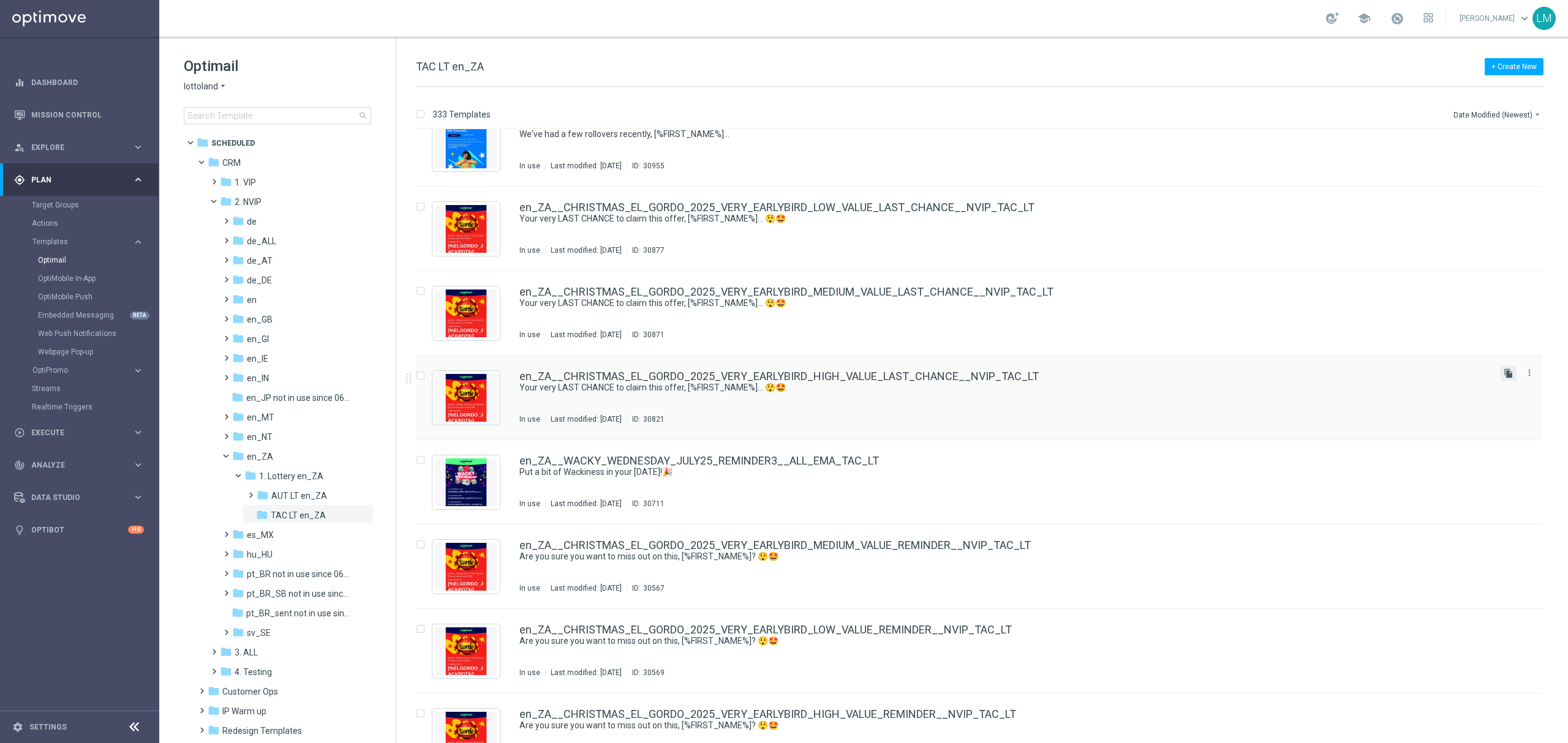
click at [1503, 375] on icon "file_copy" at bounding box center [1508, 373] width 9 height 9
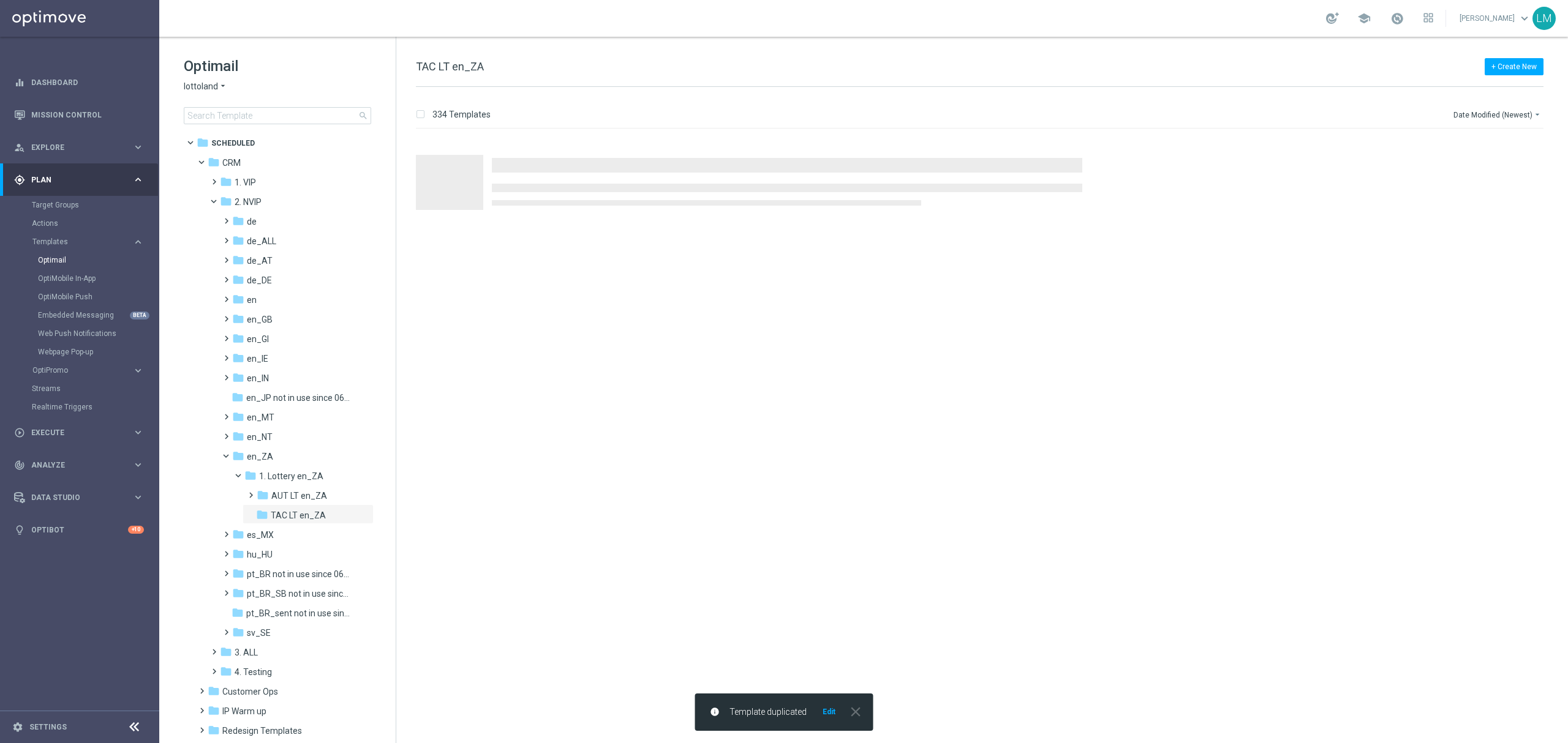
scroll to position [0, 0]
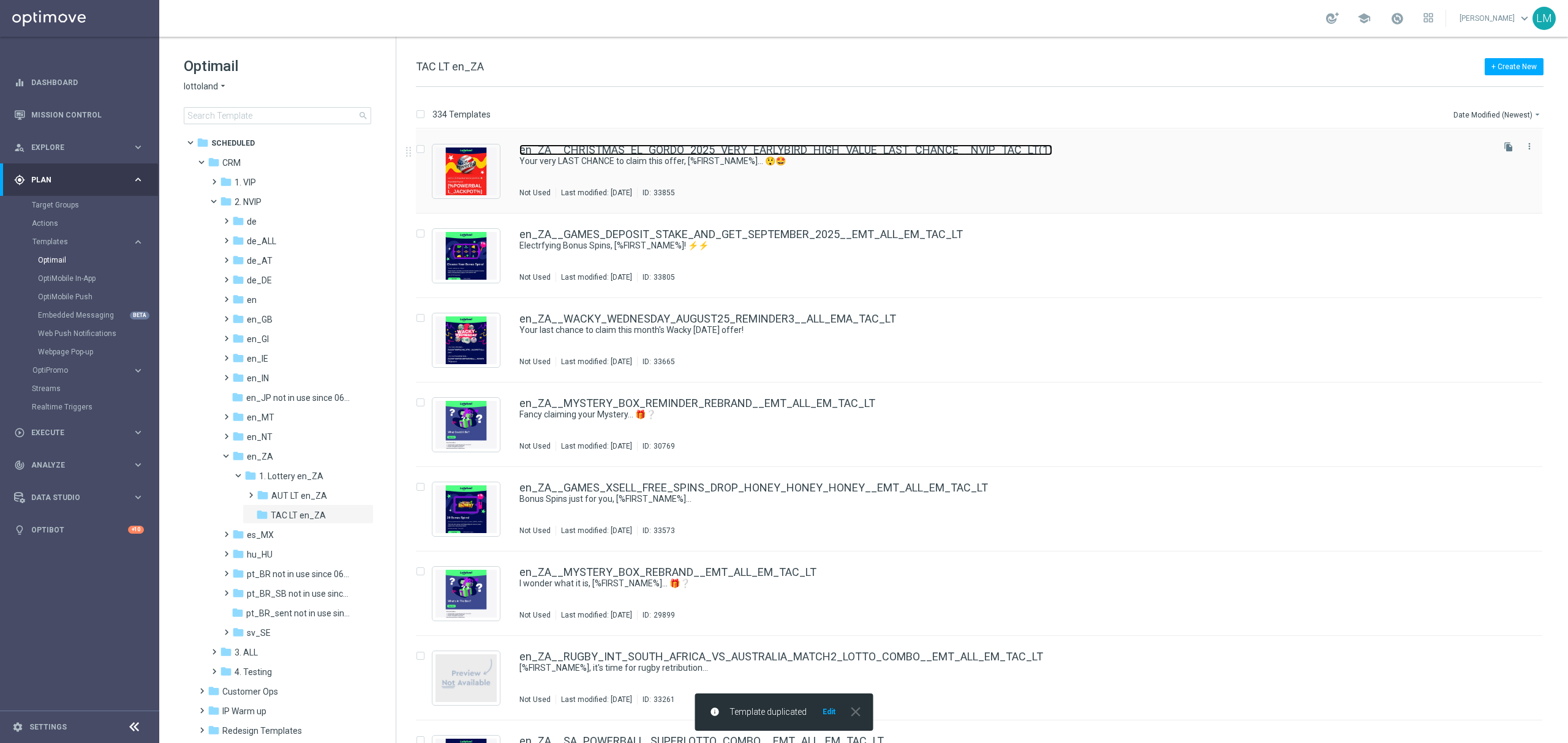
click at [897, 155] on link "en_ZA__CHRISTMAS_EL_GORDO_2025_VERY_EARLYBIRD_HIGH_VALUE_LAST_CHANCE__NVIP_TAC_…" at bounding box center [785, 150] width 532 height 11
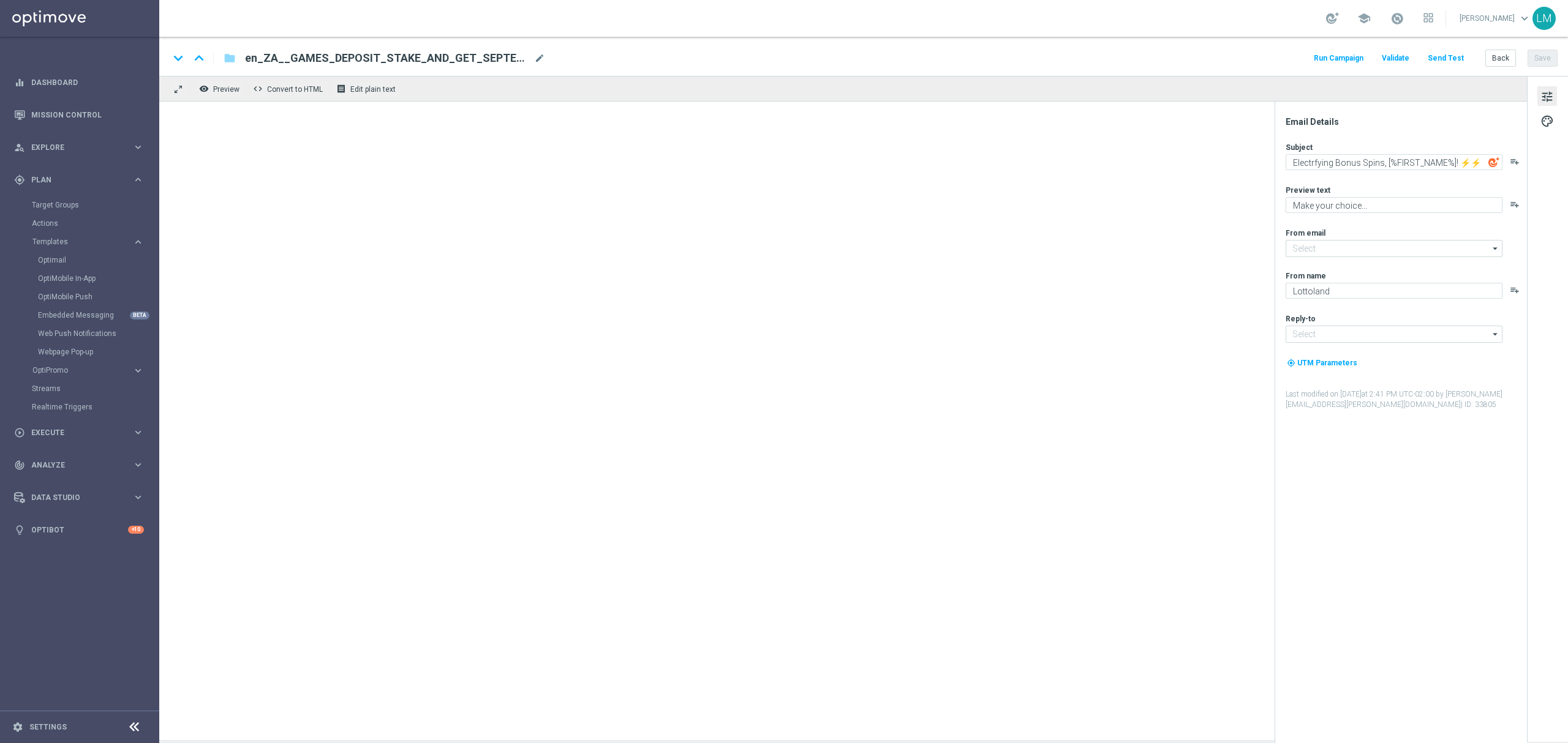
type input "[EMAIL_ADDRESS][DOMAIN_NAME]"
type textarea "Your very LAST CHANCE to claim this offer, [%FIRST_NAME%]... 😲🤩"
type textarea "Offers don't get better than this!"
type input "[EMAIL_ADDRESS][DOMAIN_NAME]"
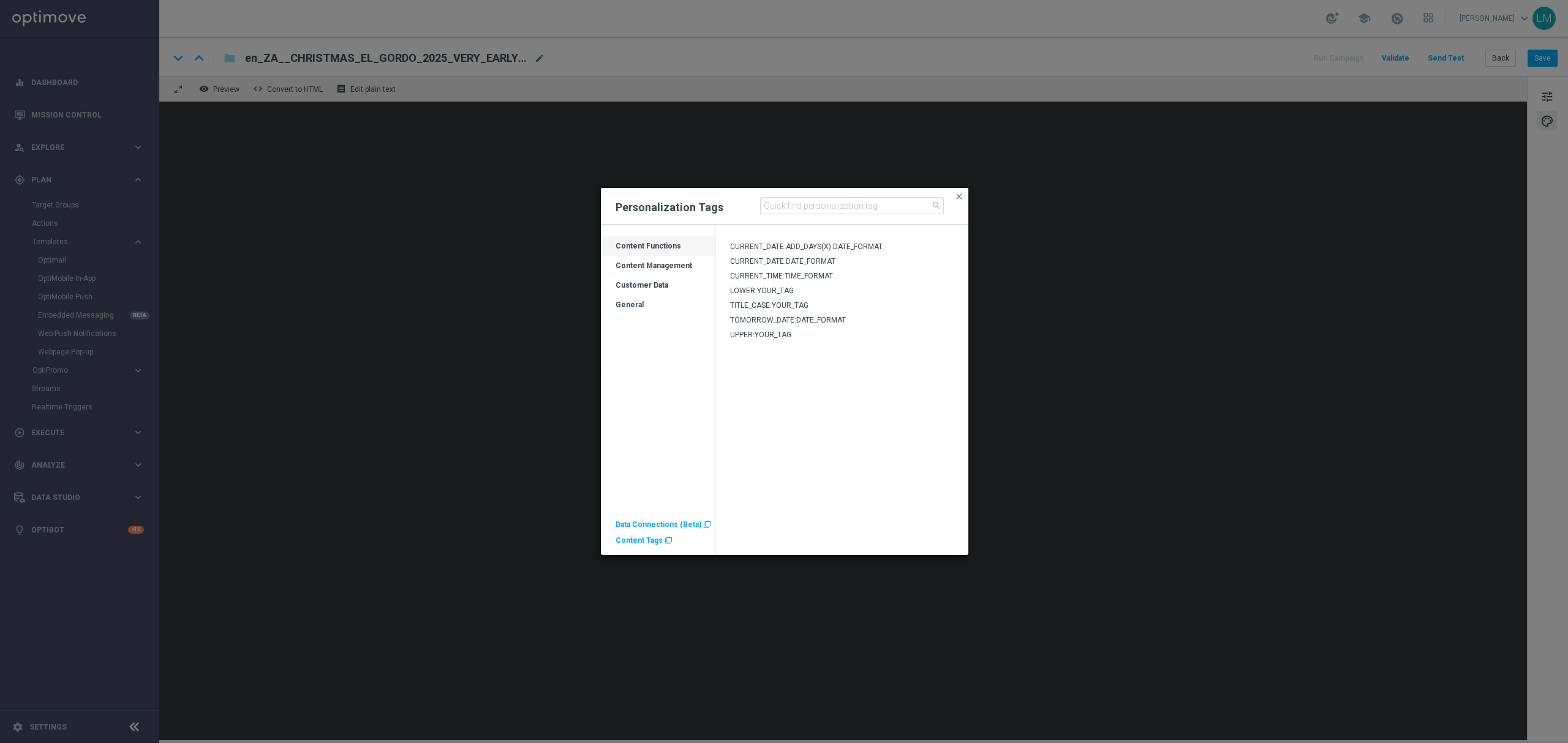
click at [677, 285] on div "Customer Data" at bounding box center [658, 290] width 114 height 20
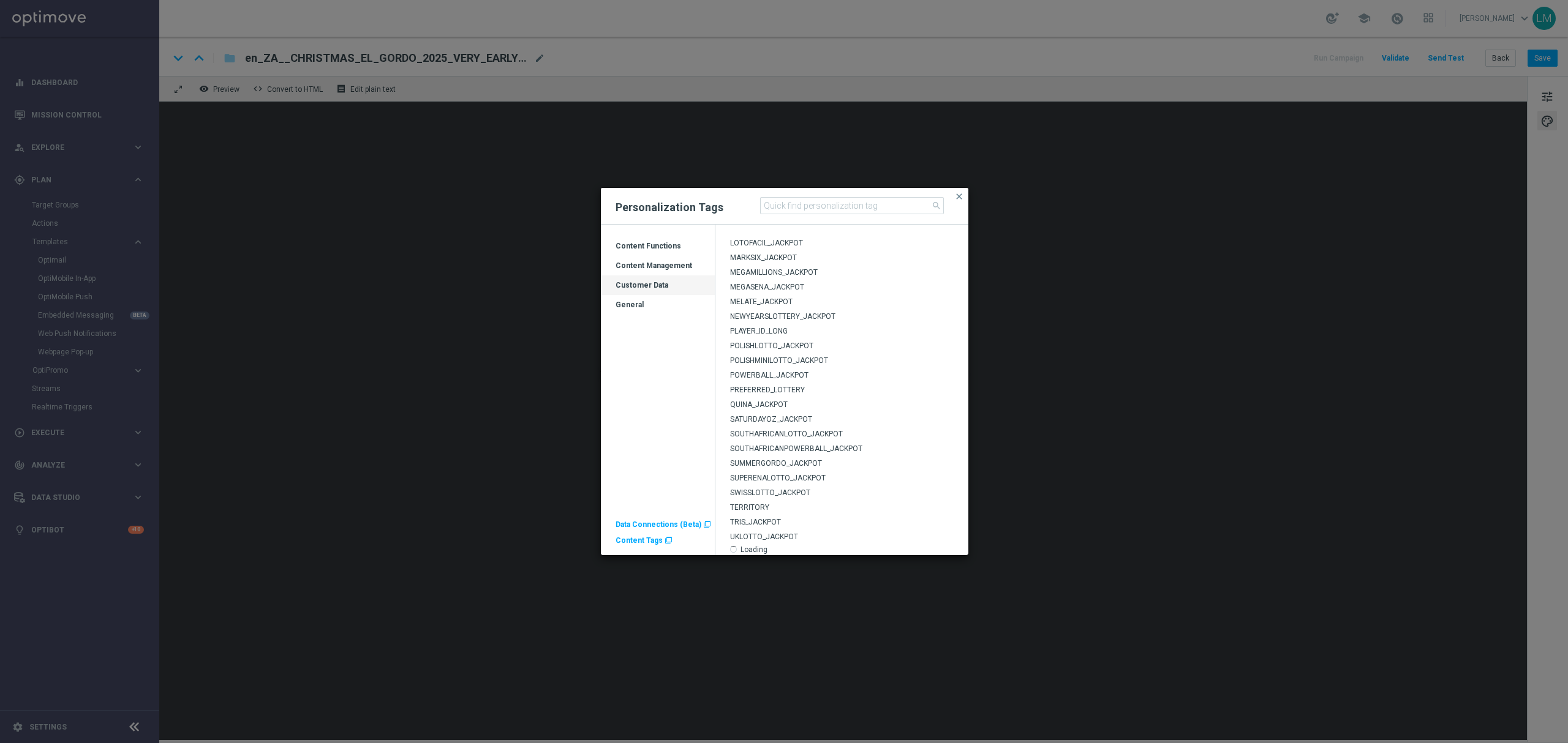
scroll to position [346, 0]
click at [775, 371] on span "POWERBALL_JACKPOT" at bounding box center [769, 370] width 79 height 8
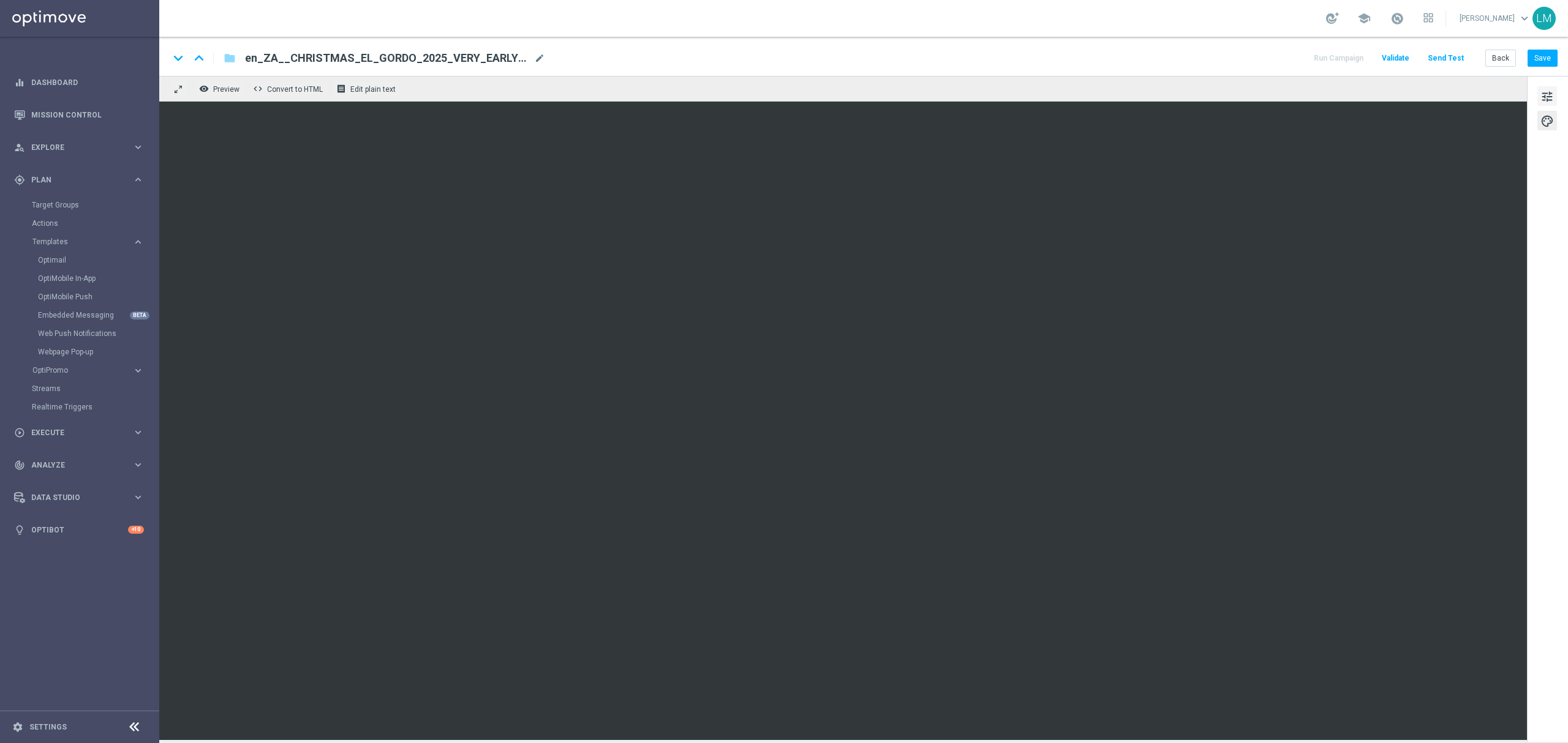
click at [1544, 91] on span "tune" at bounding box center [1546, 97] width 13 height 16
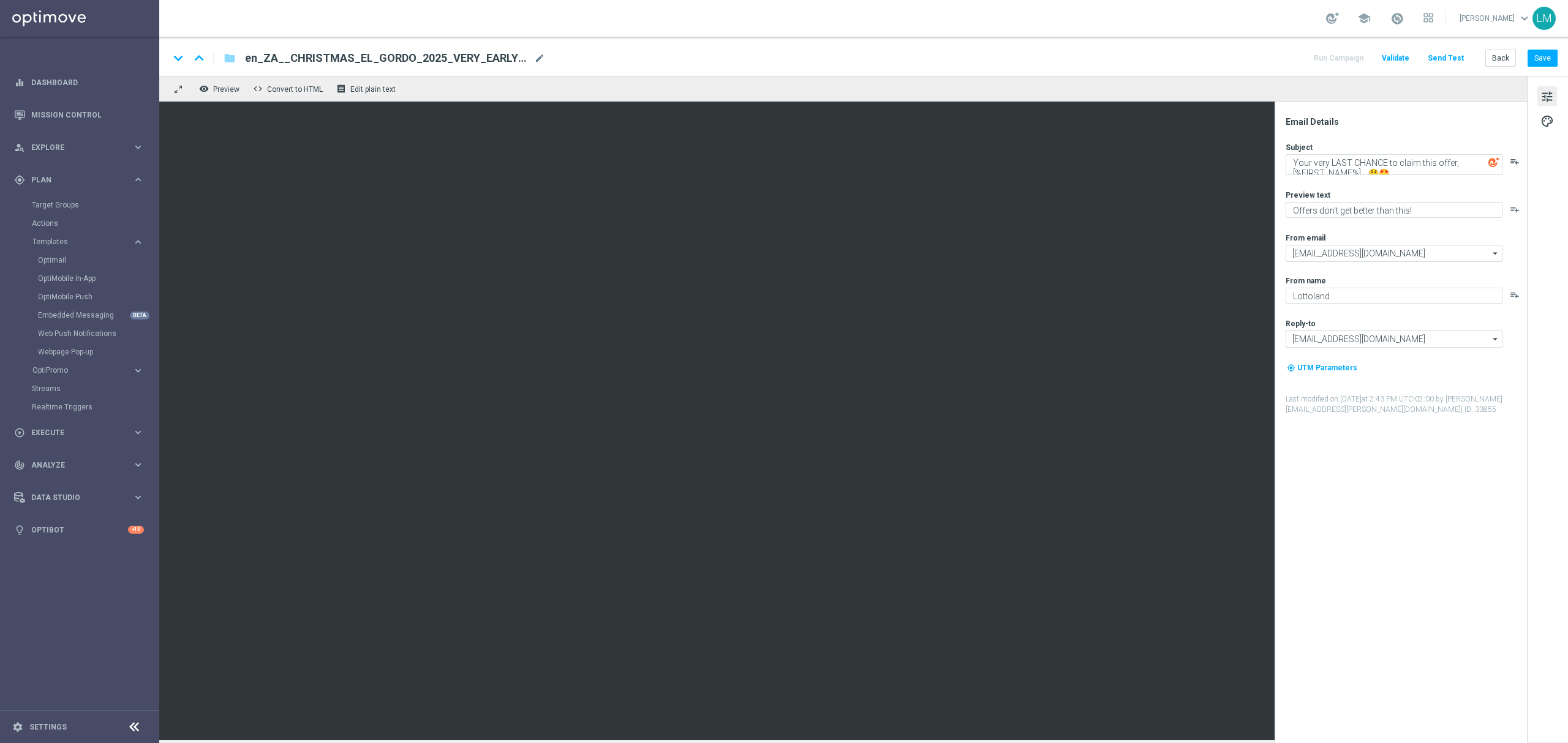
click at [1388, 153] on div "Subject Your very LAST CHANCE to claim this offer, [%FIRST_NAME%]... 😲🤩 playlis…" at bounding box center [1406, 158] width 240 height 33
click at [1412, 169] on textarea "Your very LAST CHANCE to claim this offer, [%FIRST_NAME%]... 😲🤩" at bounding box center [1394, 165] width 217 height 21
click at [1452, 165] on textarea "Your very LAST CHANCE to claim this offer, [%FIRST_NAME%]... 😲🤩" at bounding box center [1394, 165] width 217 height 21
drag, startPoint x: 1453, startPoint y: 163, endPoint x: 1284, endPoint y: 160, distance: 169.0
click at [1284, 160] on div "Email Details Subject Your very LAST CHANCE to claim this offer, [%FIRST_NAME%]…" at bounding box center [1404, 429] width 244 height 627
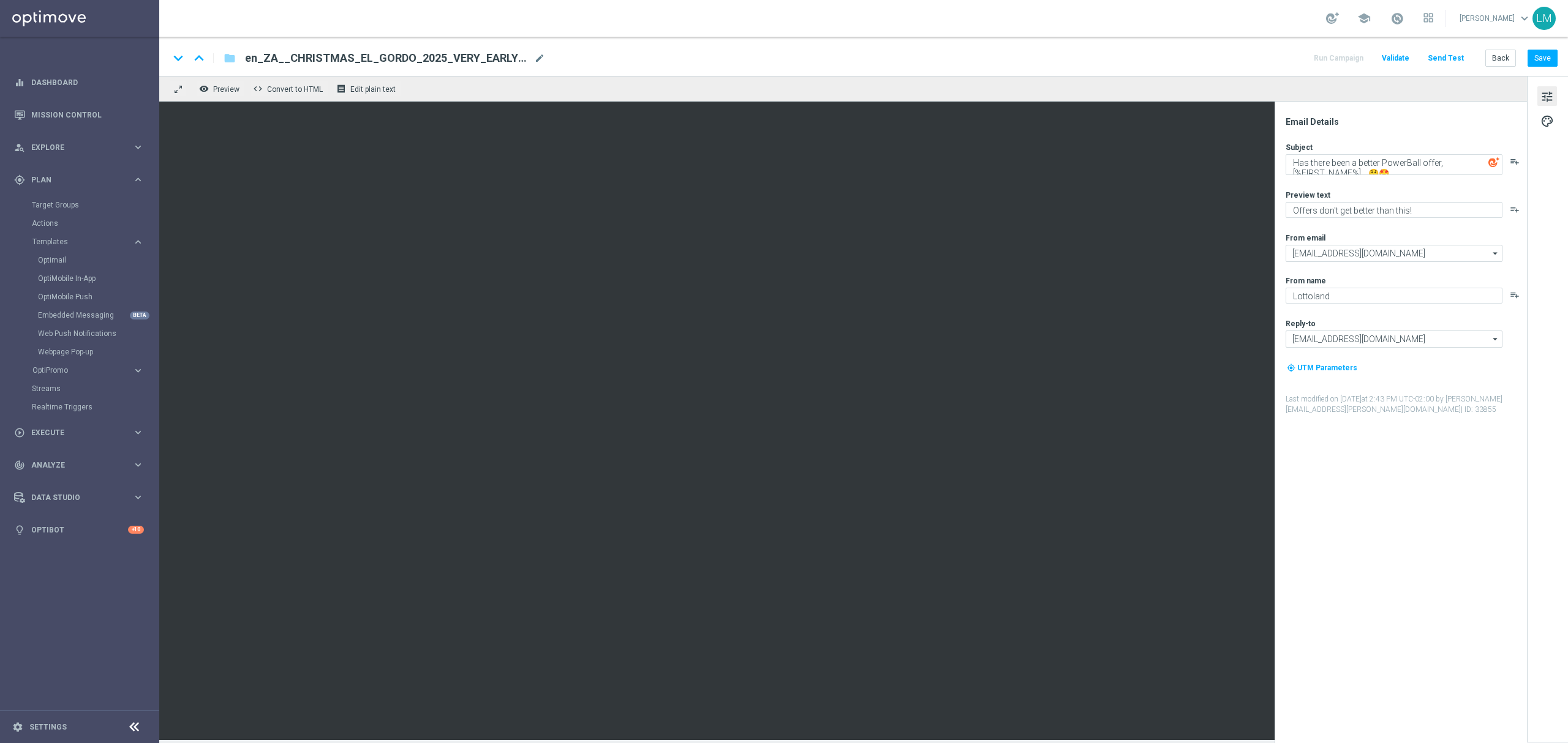
click at [1404, 175] on div "Subject Has there been a better PowerBall offer, [%FIRST_NAME%]... 😲🤩 playlist_…" at bounding box center [1406, 278] width 240 height 273
click at [1401, 172] on textarea "Has there been a better PowerBall offer, [%FIRST_NAME%]... 😲🤩" at bounding box center [1394, 165] width 217 height 21
type textarea "Has there been a better PowerBall offer, [%FIRST_NAME%]?"
click at [1370, 212] on textarea "Offers don't get better than this!" at bounding box center [1394, 210] width 217 height 16
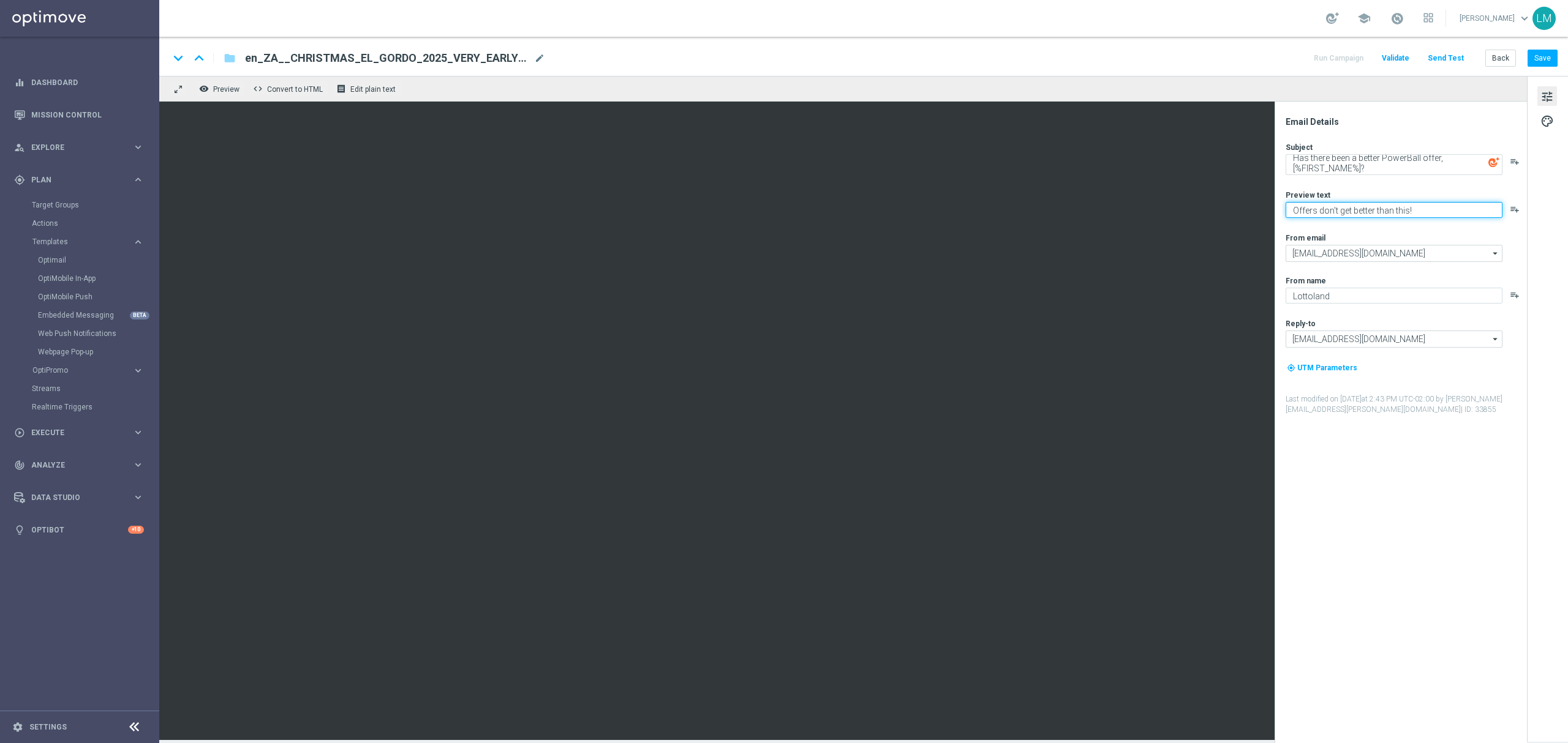
click at [1370, 212] on textarea "Offers don't get better than this!" at bounding box center [1394, 210] width 217 height 16
click at [1374, 212] on textarea "Offers don't get better than this!" at bounding box center [1394, 210] width 217 height 16
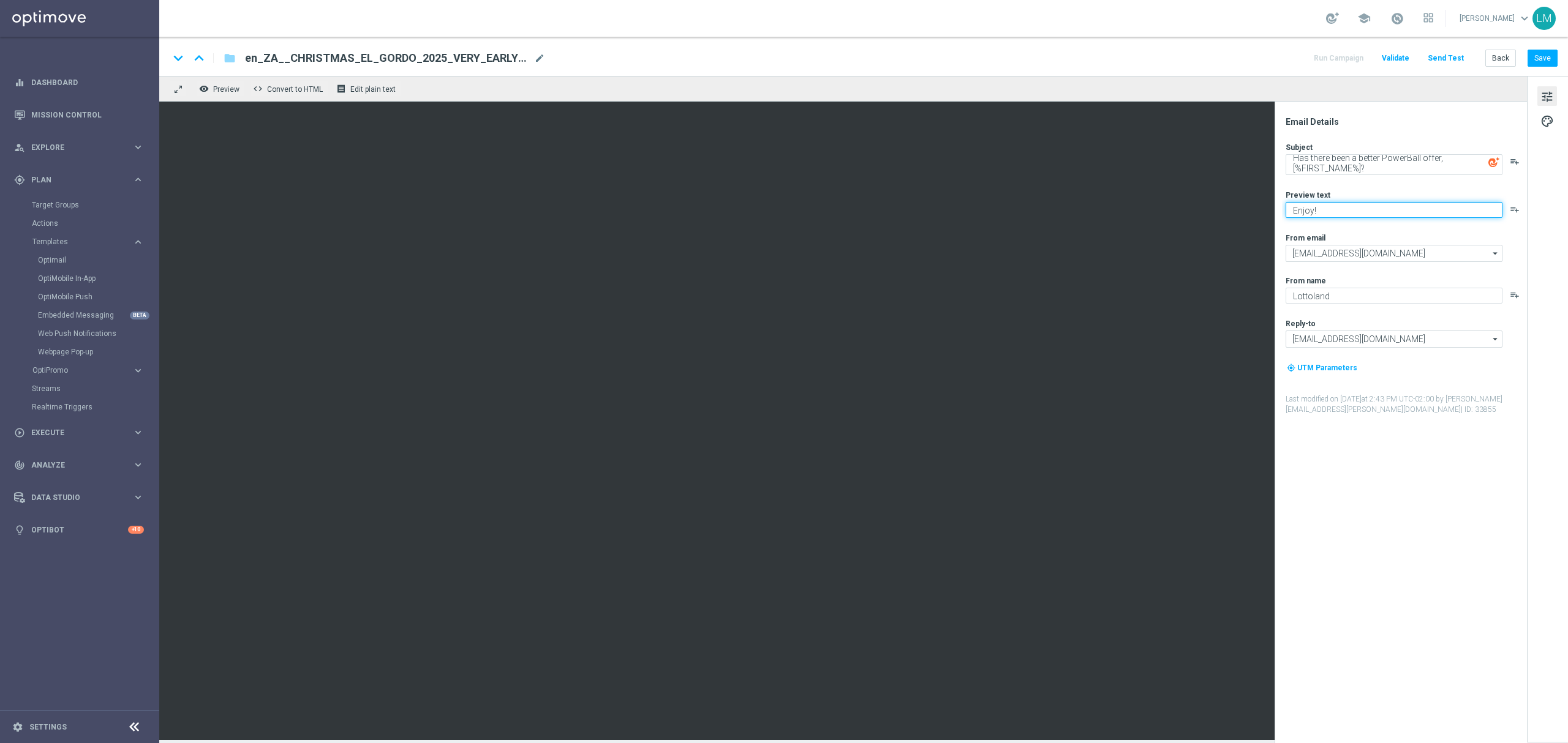
type textarea "Enjoy!"
click at [1397, 167] on textarea "Has there been a better PowerBall offer, [%FIRST_NAME%]?" at bounding box center [1394, 165] width 217 height 21
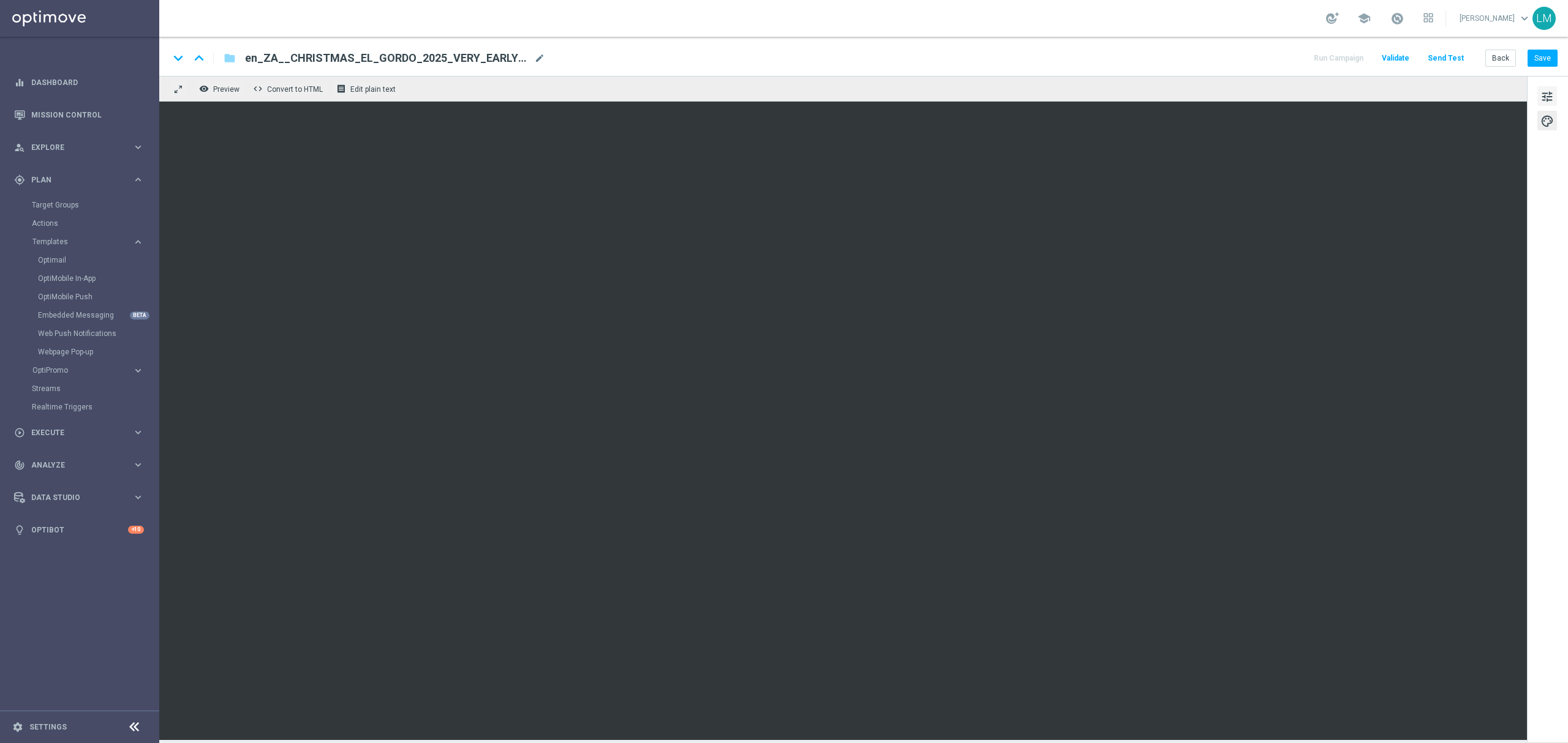
click at [1541, 88] on button "tune" at bounding box center [1546, 96] width 20 height 20
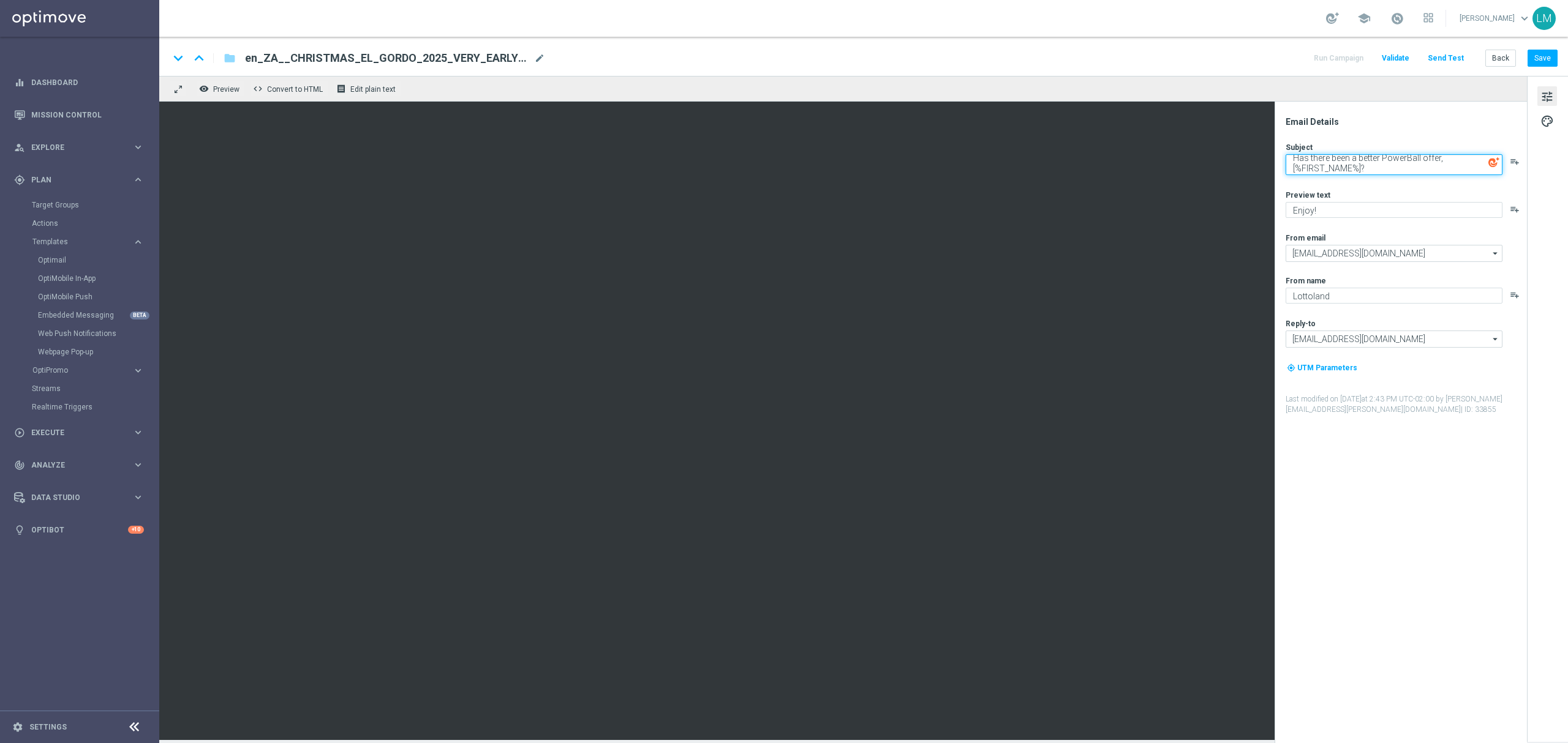
click at [1396, 167] on textarea "Has there been a better PowerBall offer, [%FIRST_NAME%]?" at bounding box center [1394, 165] width 217 height 21
paste textarea "👀"
type textarea "Has there been a better PowerBall offer, [%FIRST_NAME%]? 👀"
click at [1400, 190] on div "Preview text" at bounding box center [1406, 195] width 240 height 9
click at [1296, 215] on textarea "Enjoy!" at bounding box center [1394, 210] width 217 height 16
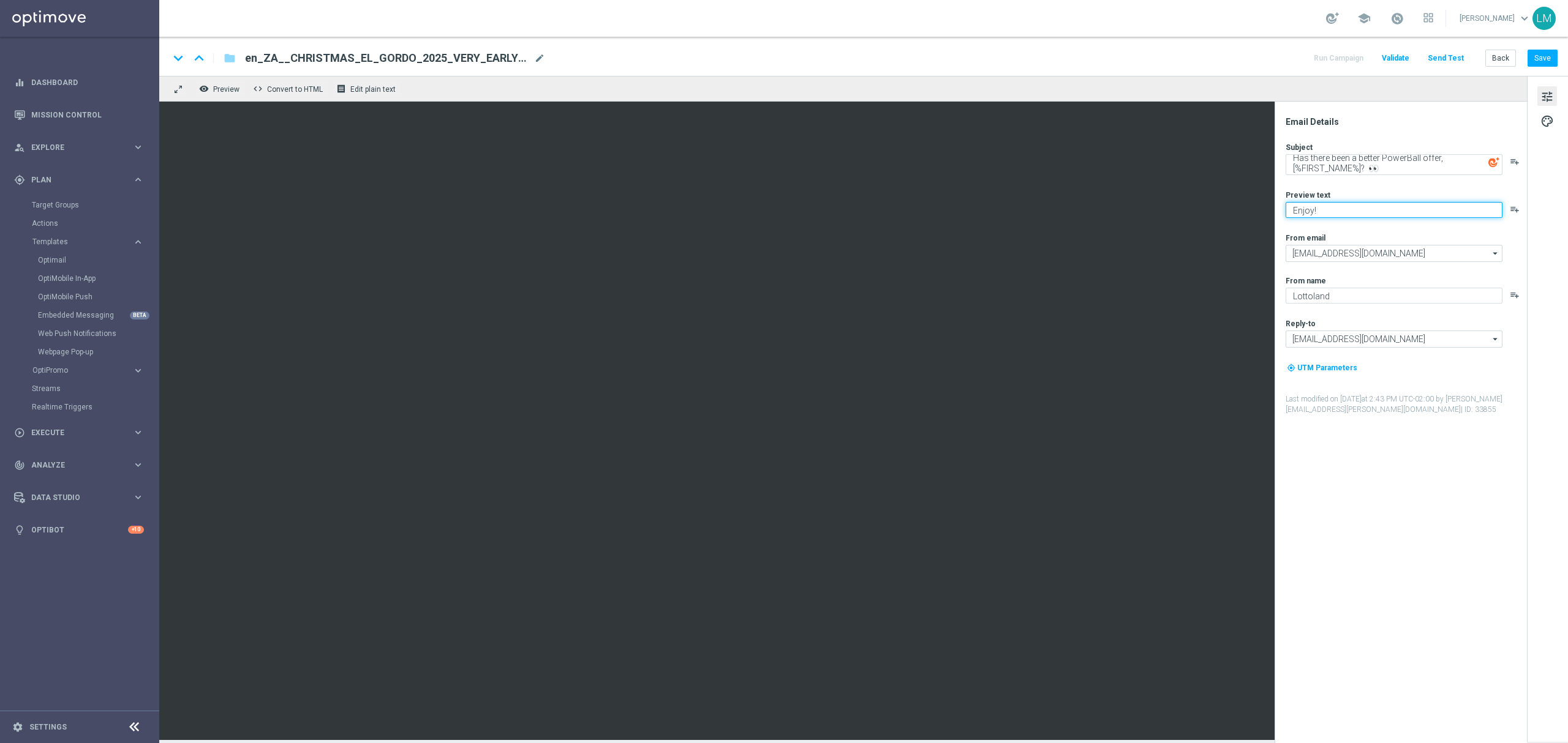
click at [1296, 215] on textarea "Enjoy!" at bounding box center [1394, 210] width 217 height 16
click at [1546, 62] on button "Save" at bounding box center [1543, 58] width 30 height 17
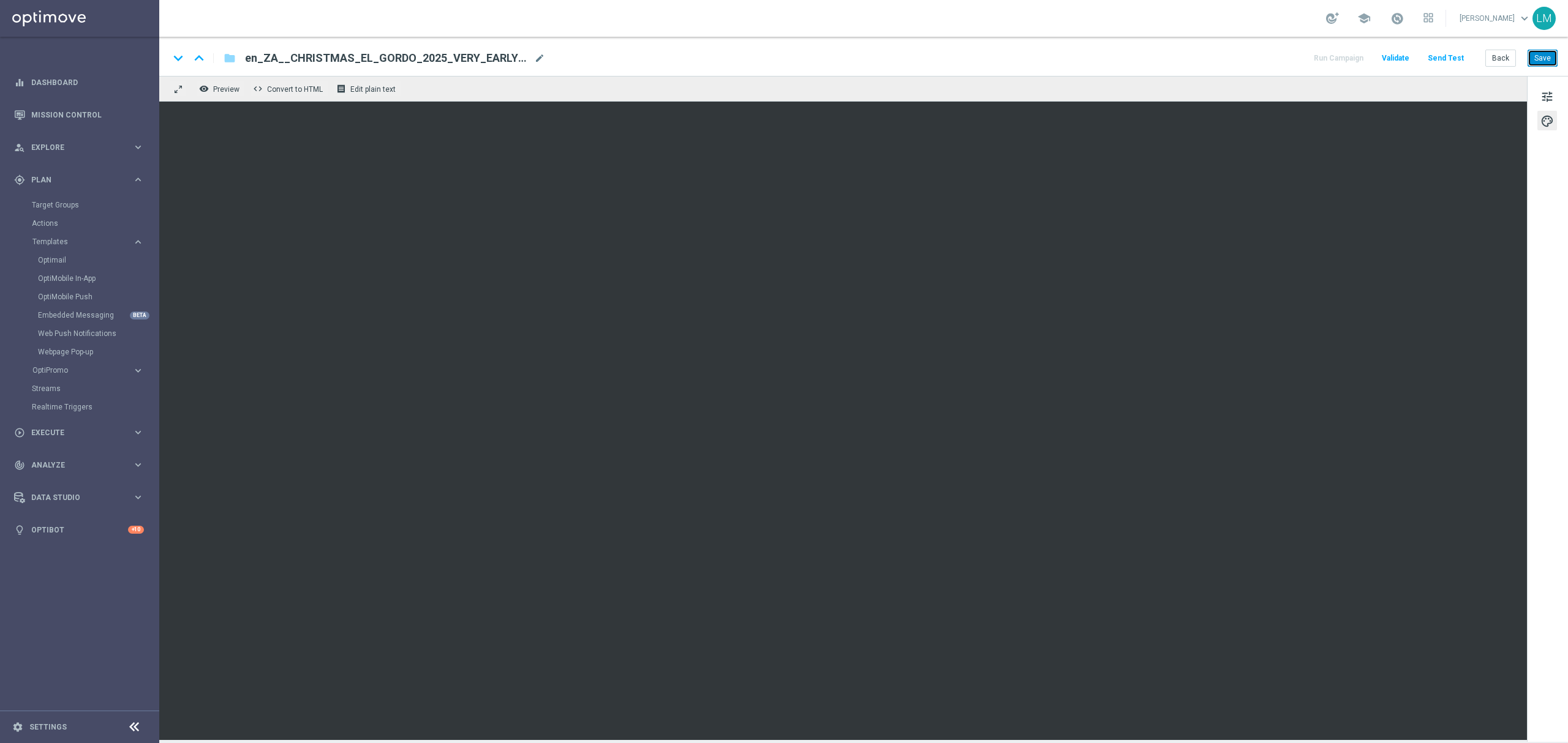
click at [1532, 57] on button "Save" at bounding box center [1543, 58] width 30 height 17
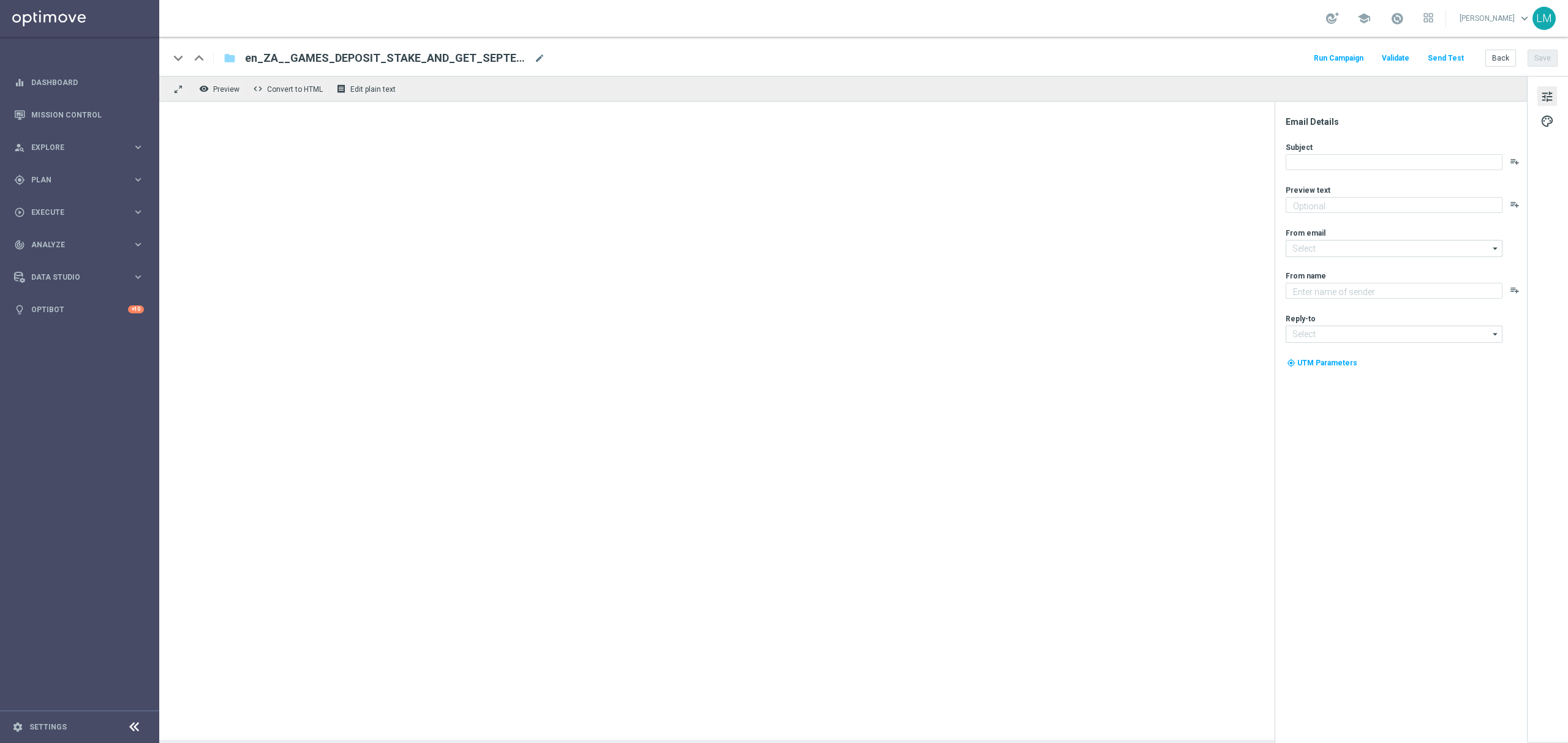
type textarea "Make your choice..."
type input "[EMAIL_ADDRESS][DOMAIN_NAME]"
type textarea "Lottoland"
type input "[EMAIL_ADDRESS][DOMAIN_NAME]"
